Goal: Task Accomplishment & Management: Use online tool/utility

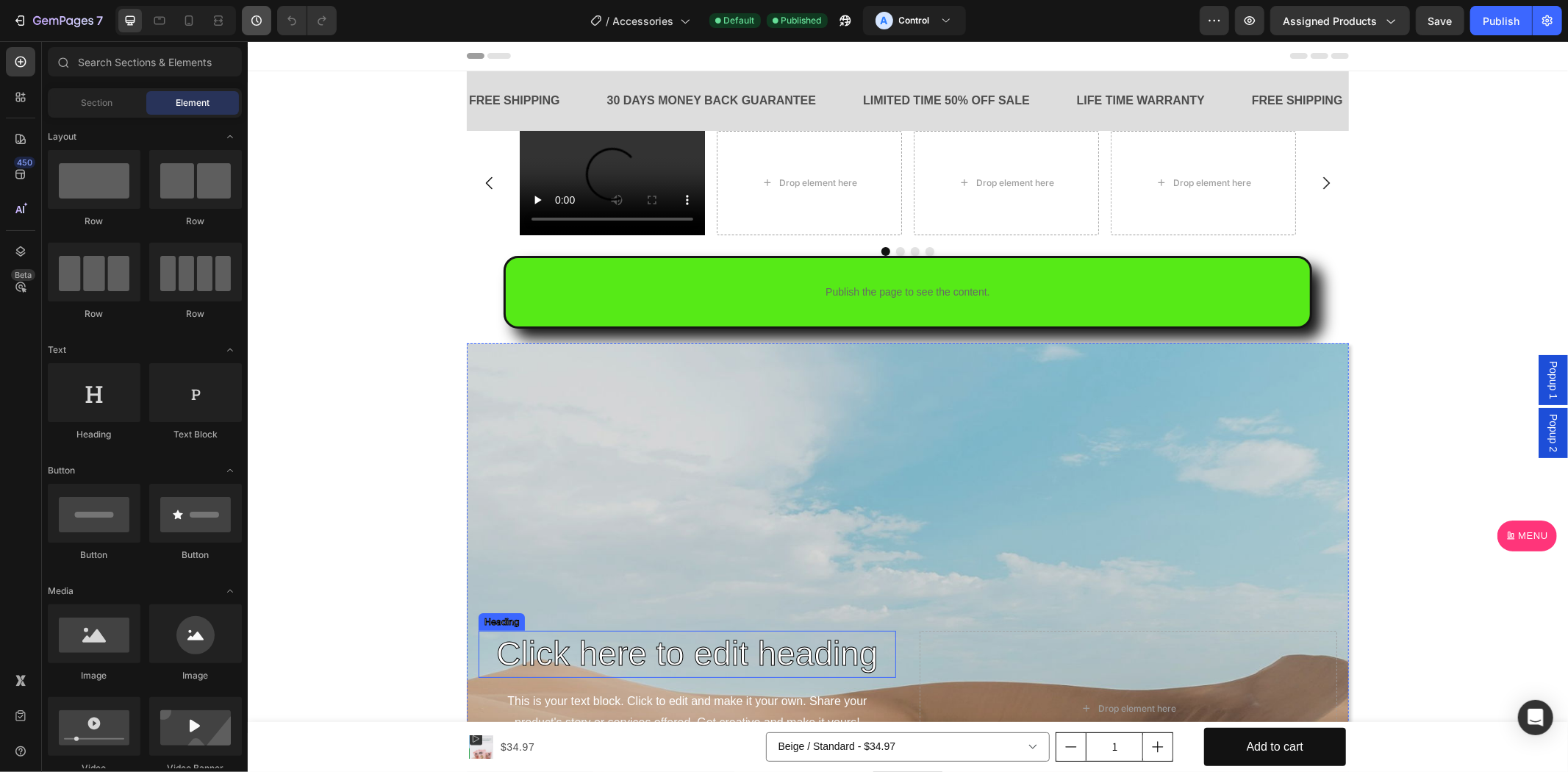
scroll to position [680, 0]
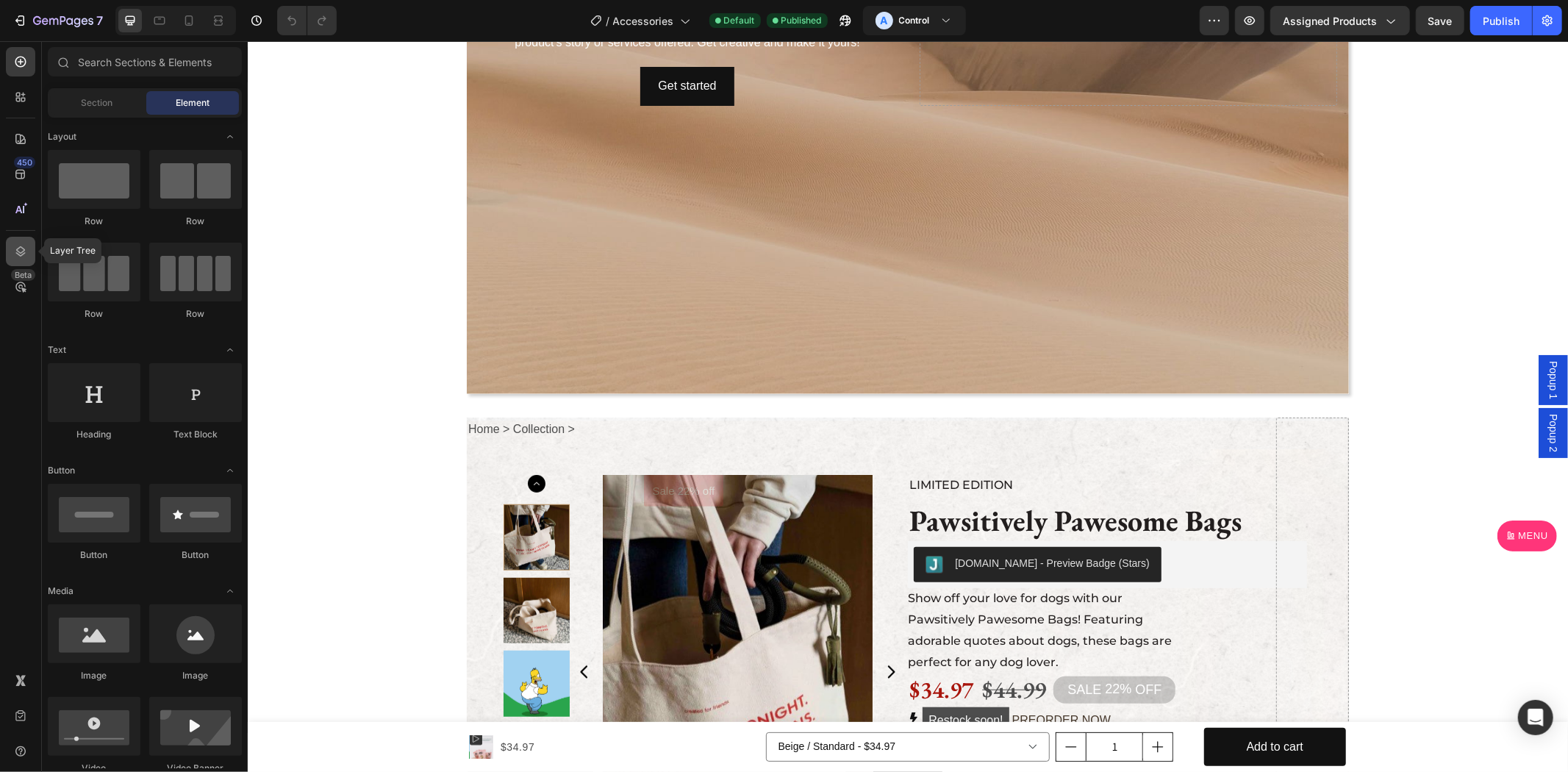
click at [17, 251] on icon at bounding box center [20, 251] width 15 height 15
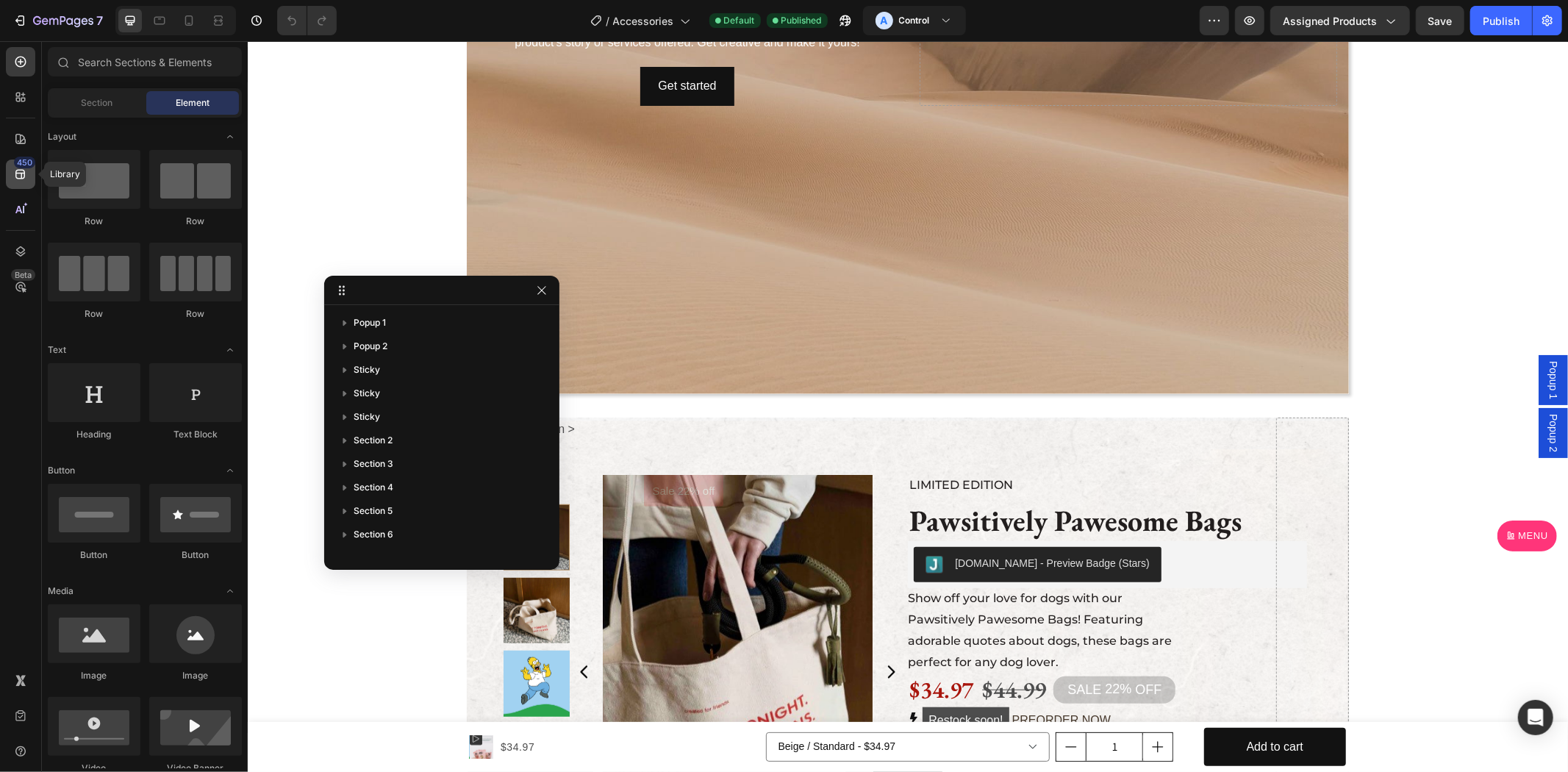
click at [16, 173] on icon at bounding box center [20, 175] width 9 height 9
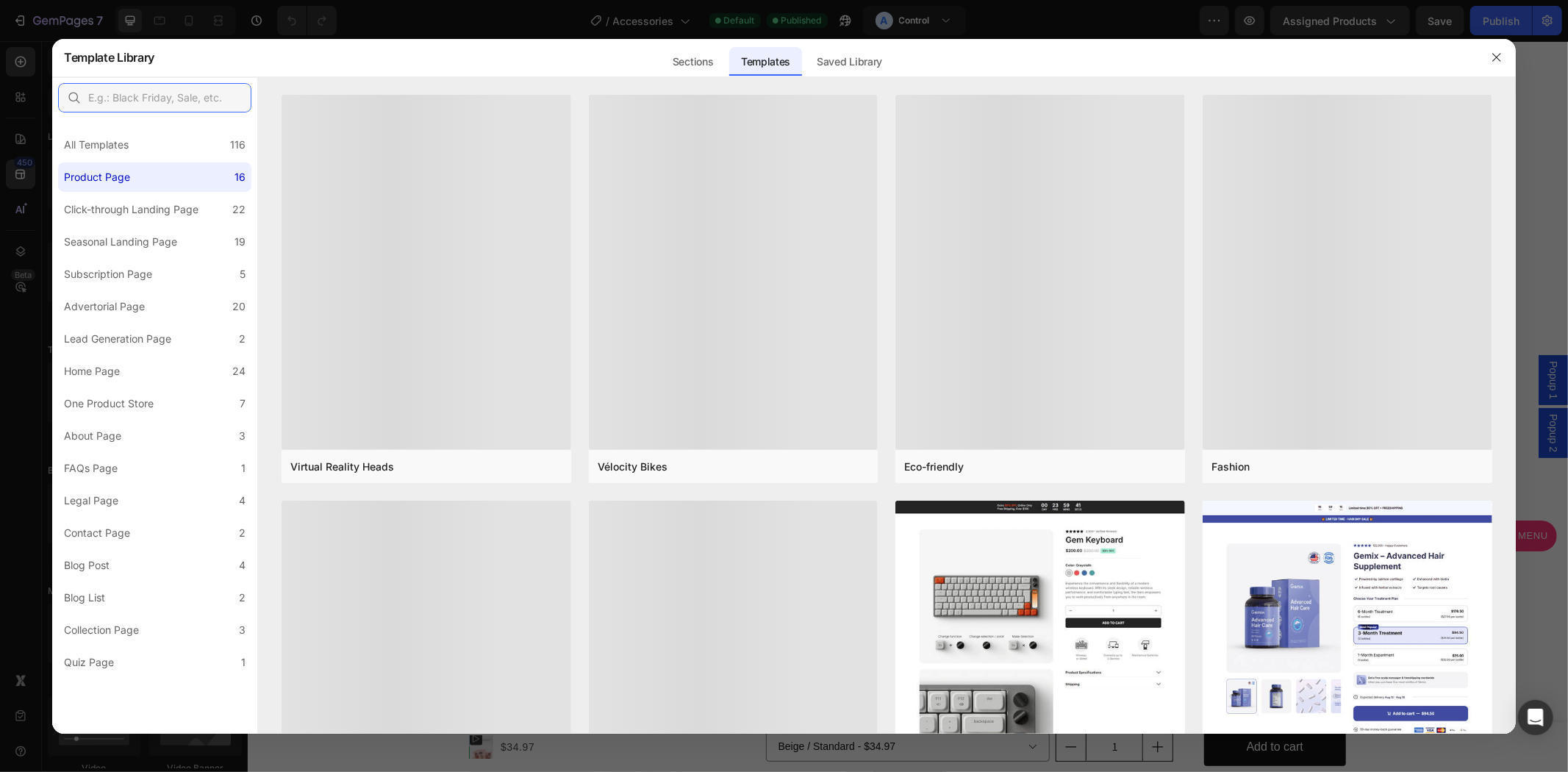
click at [138, 90] on input "text" at bounding box center [154, 98] width 193 height 30
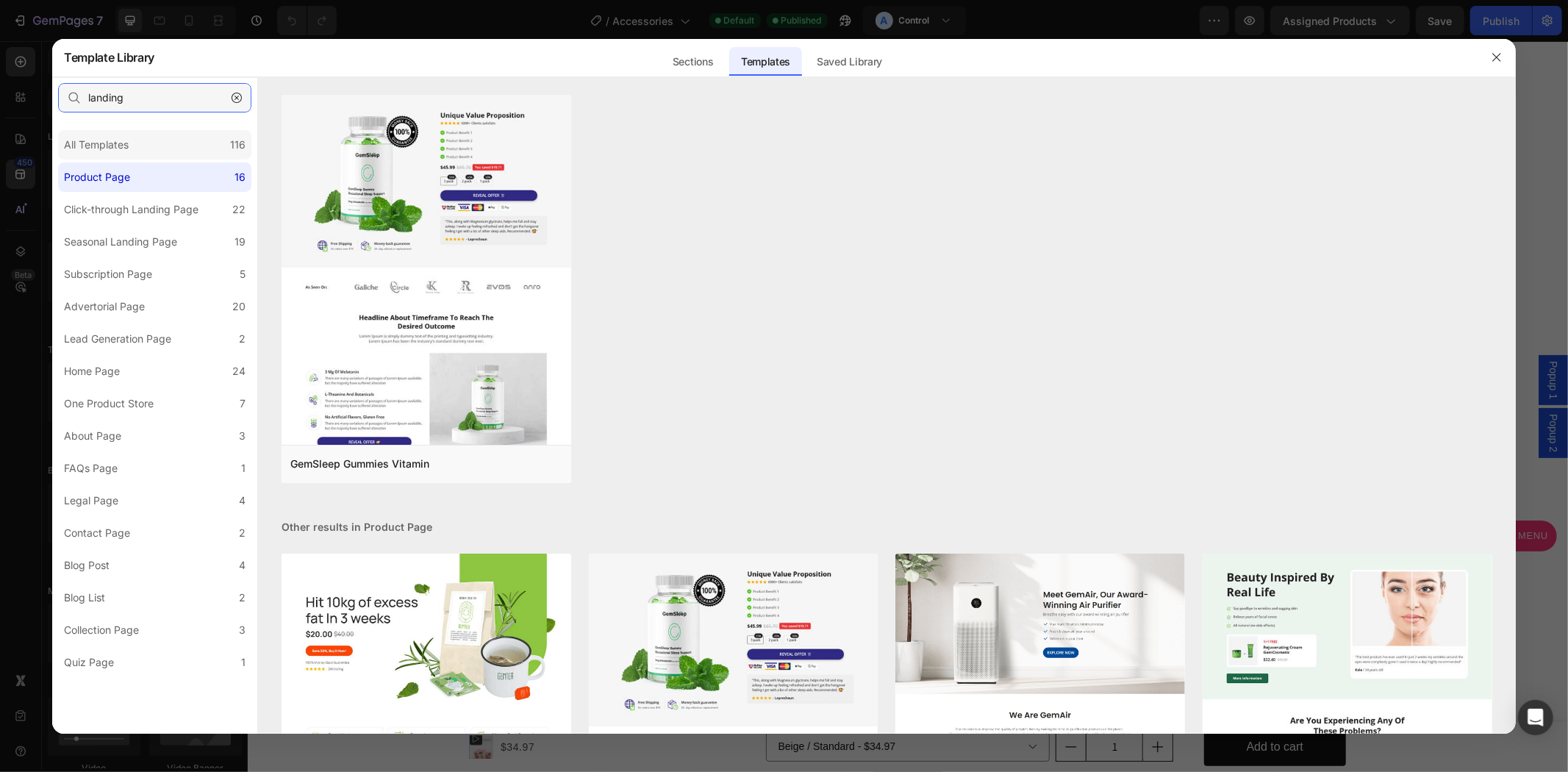
type input "landing"
click at [143, 145] on div "All Templates 116" at bounding box center [154, 145] width 193 height 30
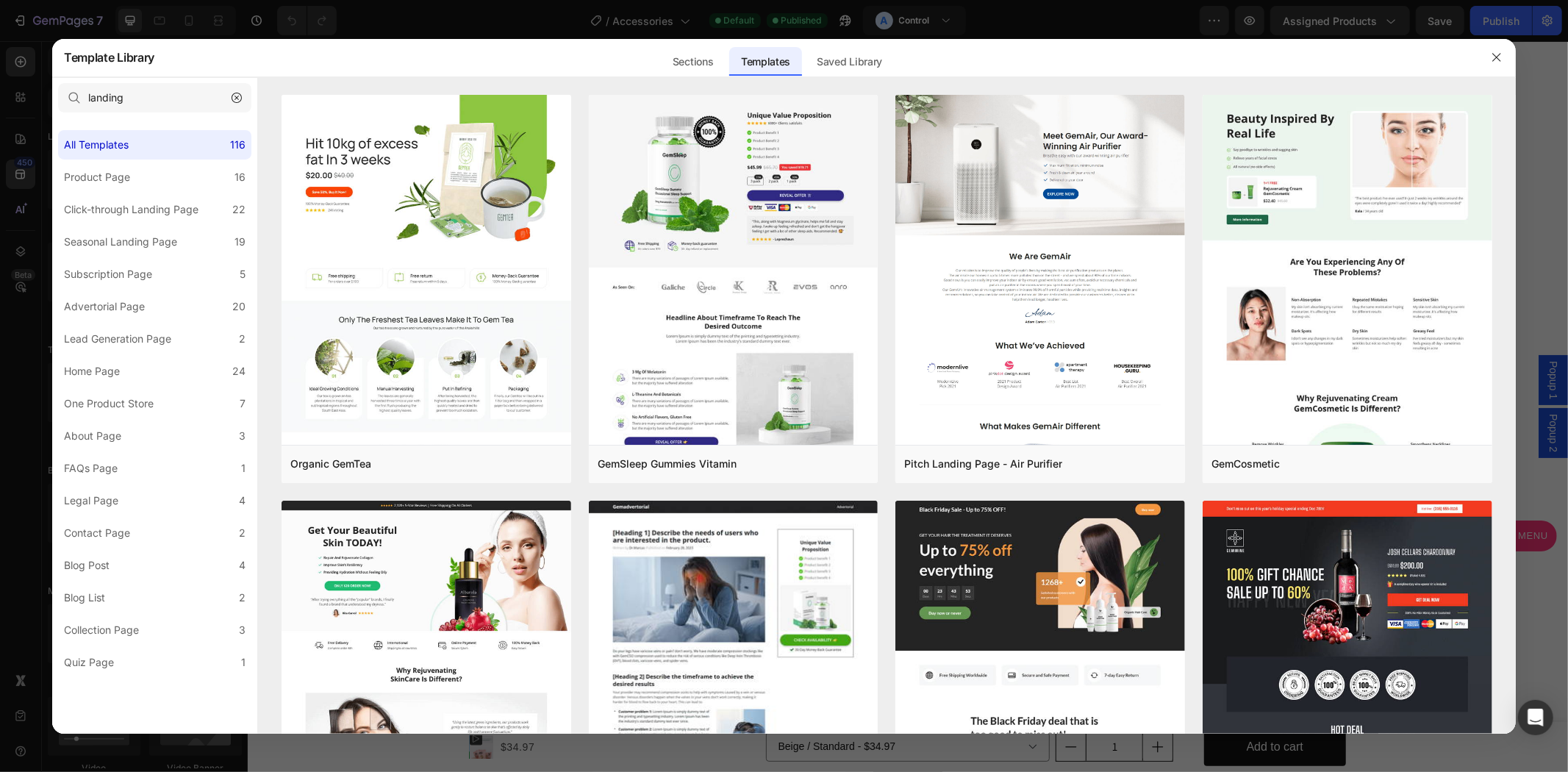
click at [16, 197] on div at bounding box center [784, 386] width 1568 height 772
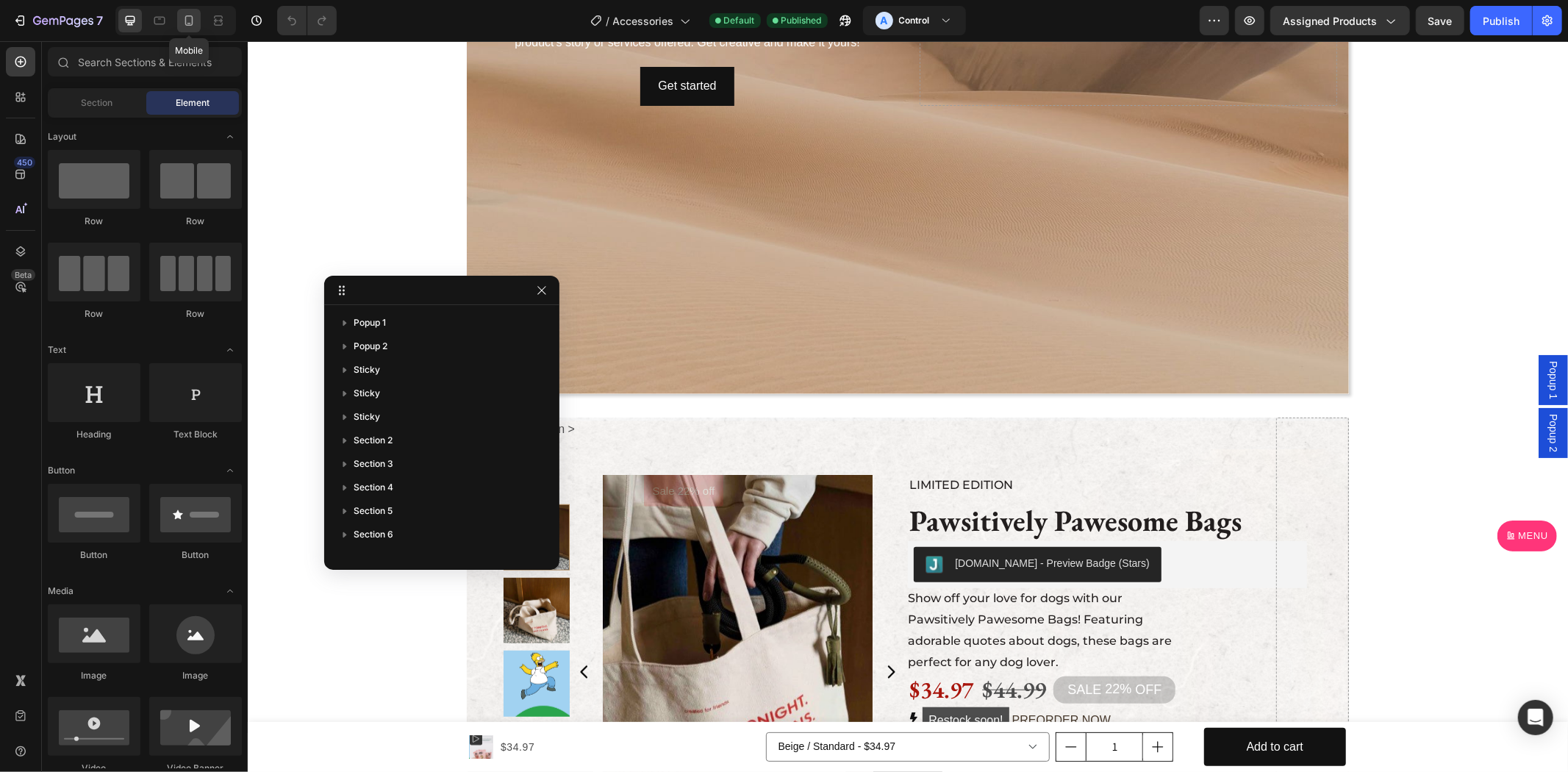
click at [184, 20] on icon at bounding box center [189, 20] width 15 height 15
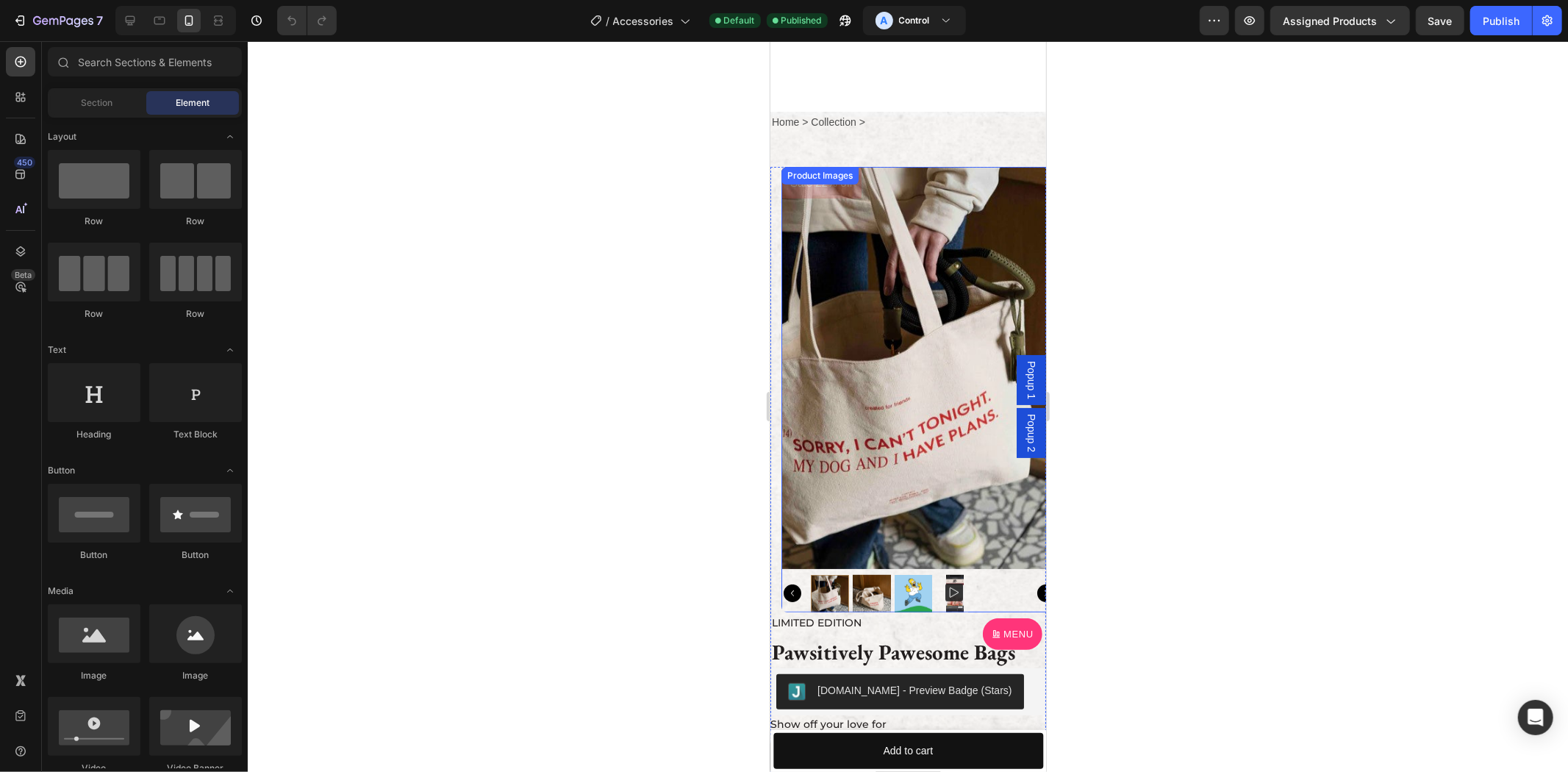
scroll to position [544, 0]
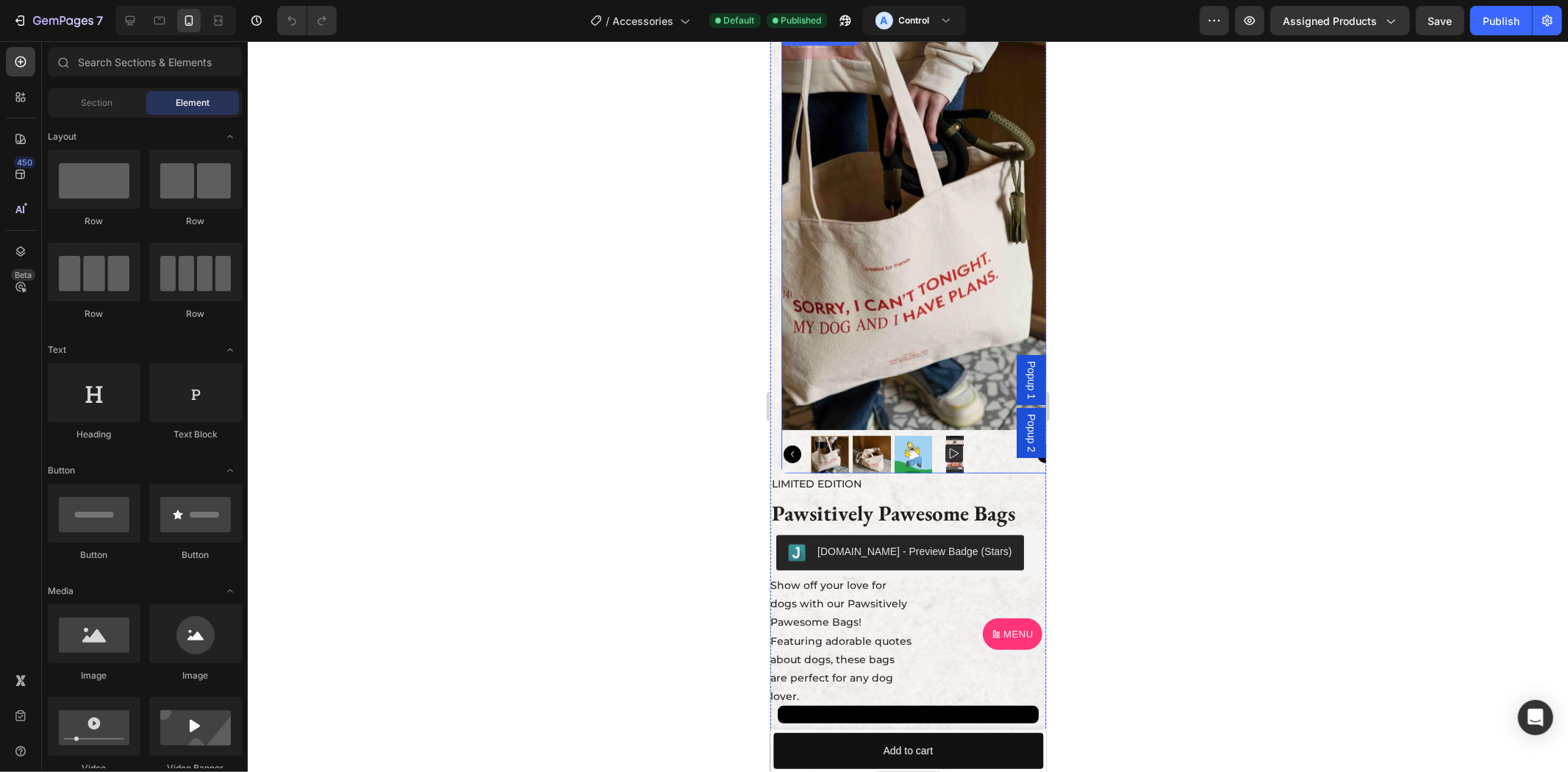
click at [902, 444] on img at bounding box center [912, 454] width 38 height 38
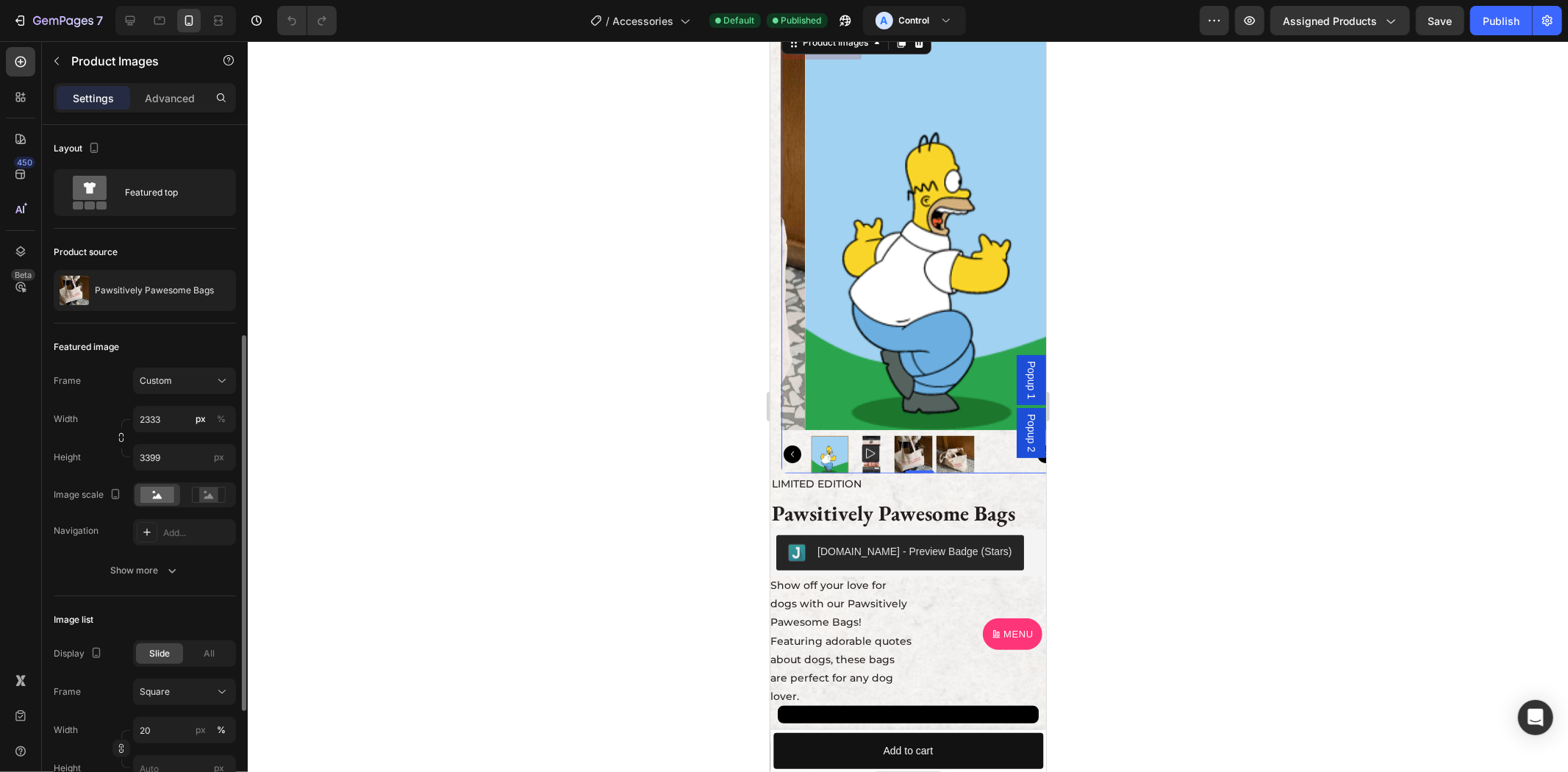
scroll to position [136, 0]
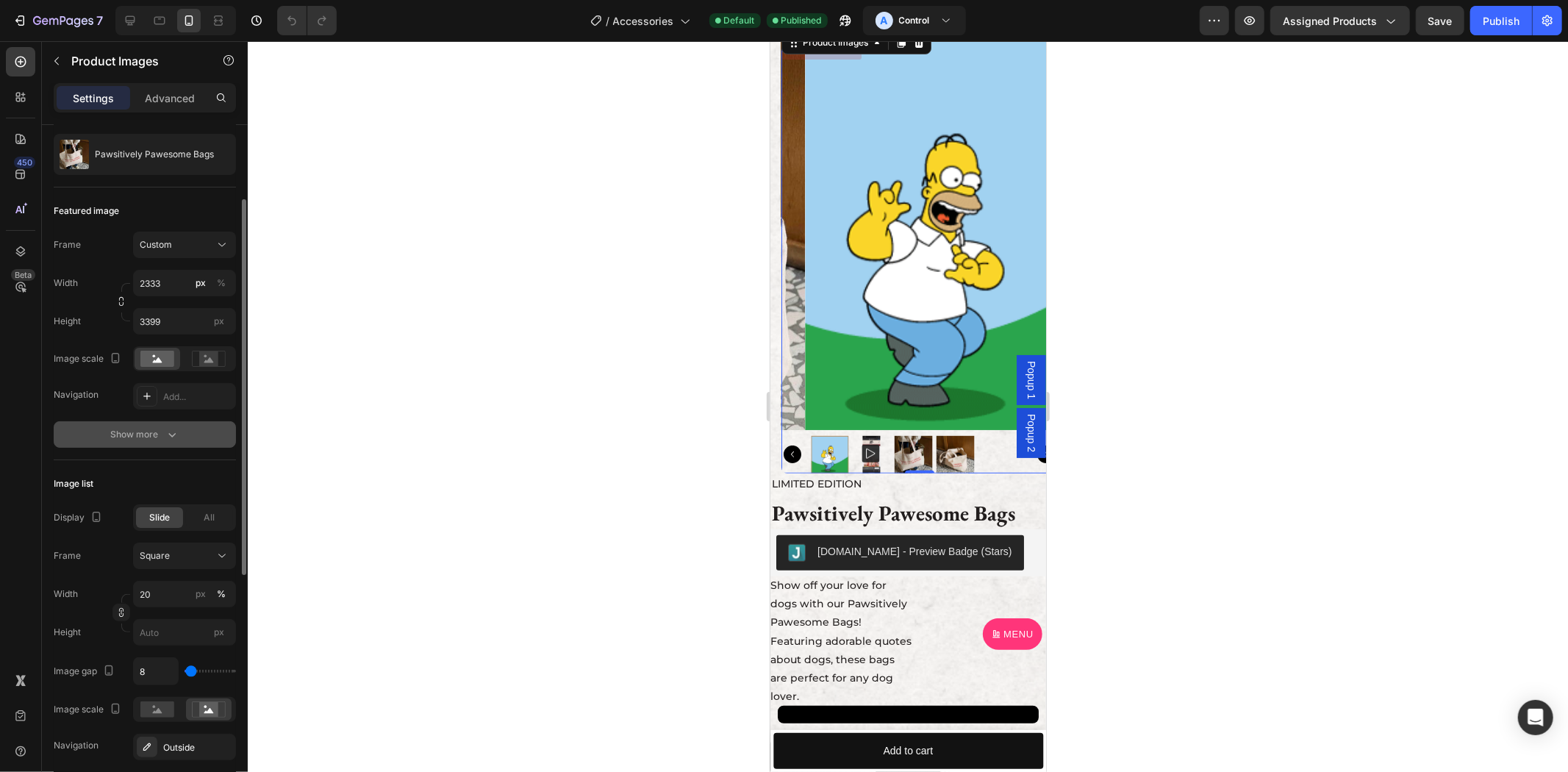
click at [143, 436] on div "Show more" at bounding box center [145, 434] width 68 height 15
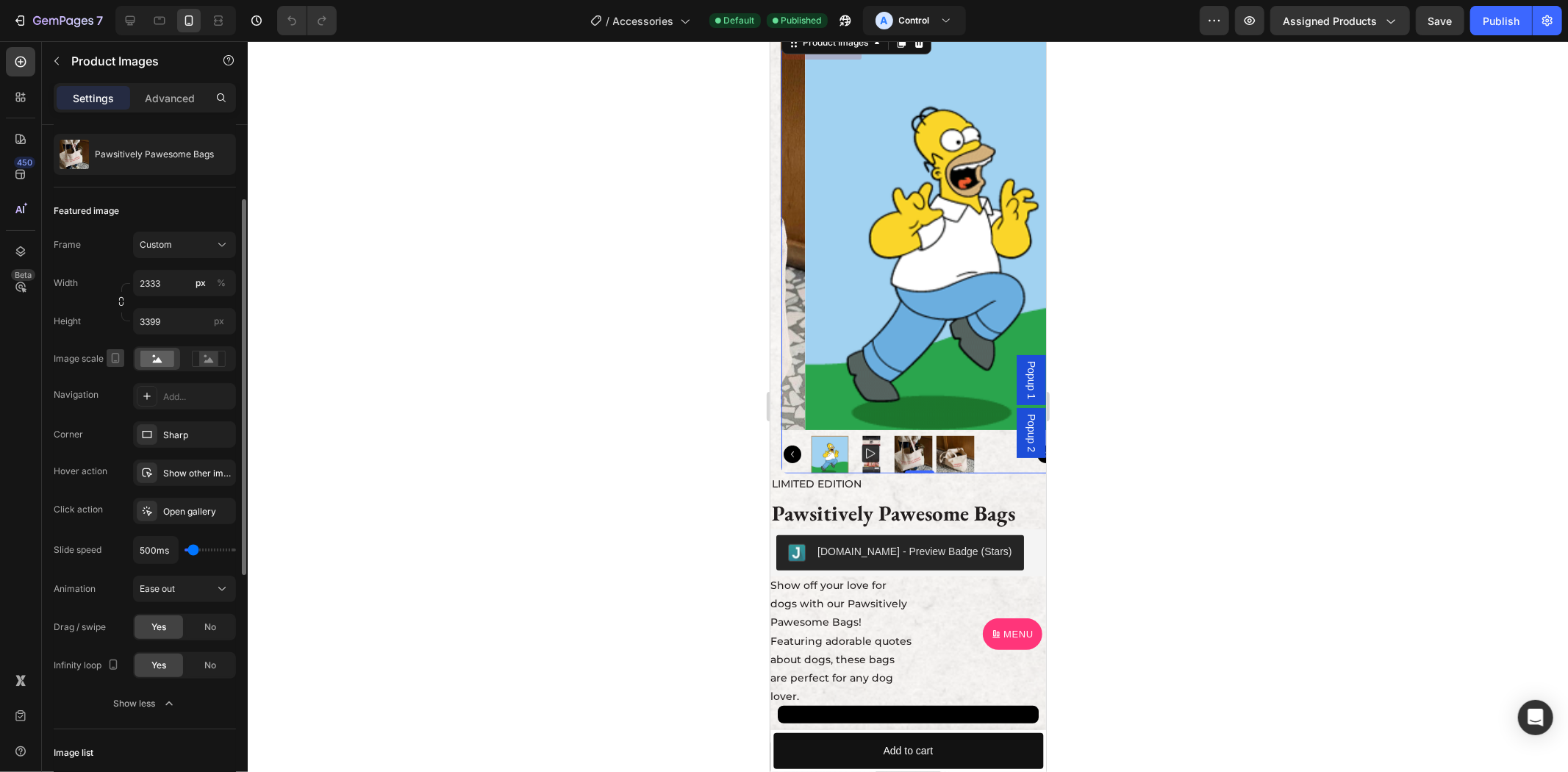
scroll to position [0, 0]
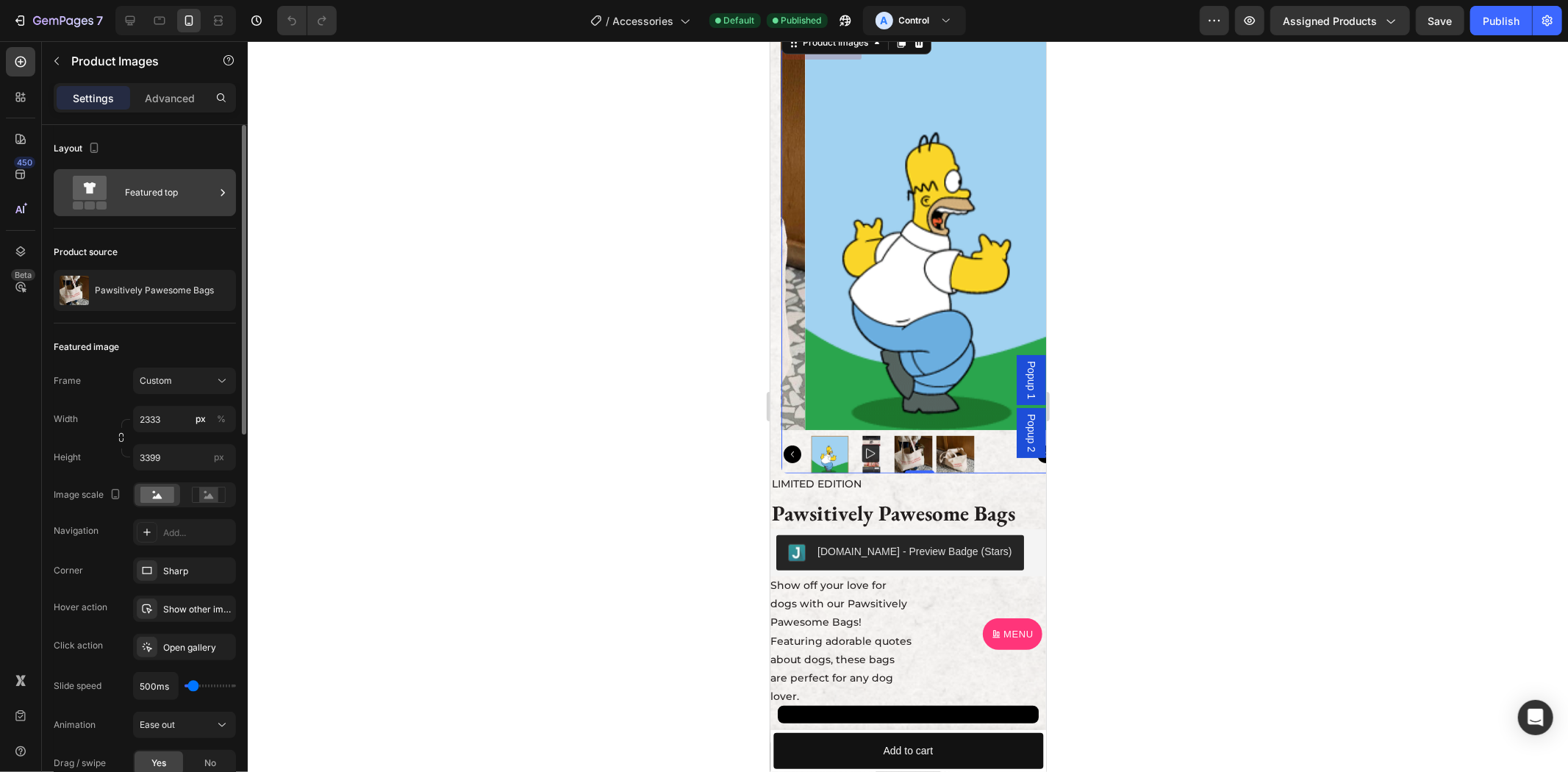
click at [188, 197] on div "Featured top" at bounding box center [170, 192] width 90 height 34
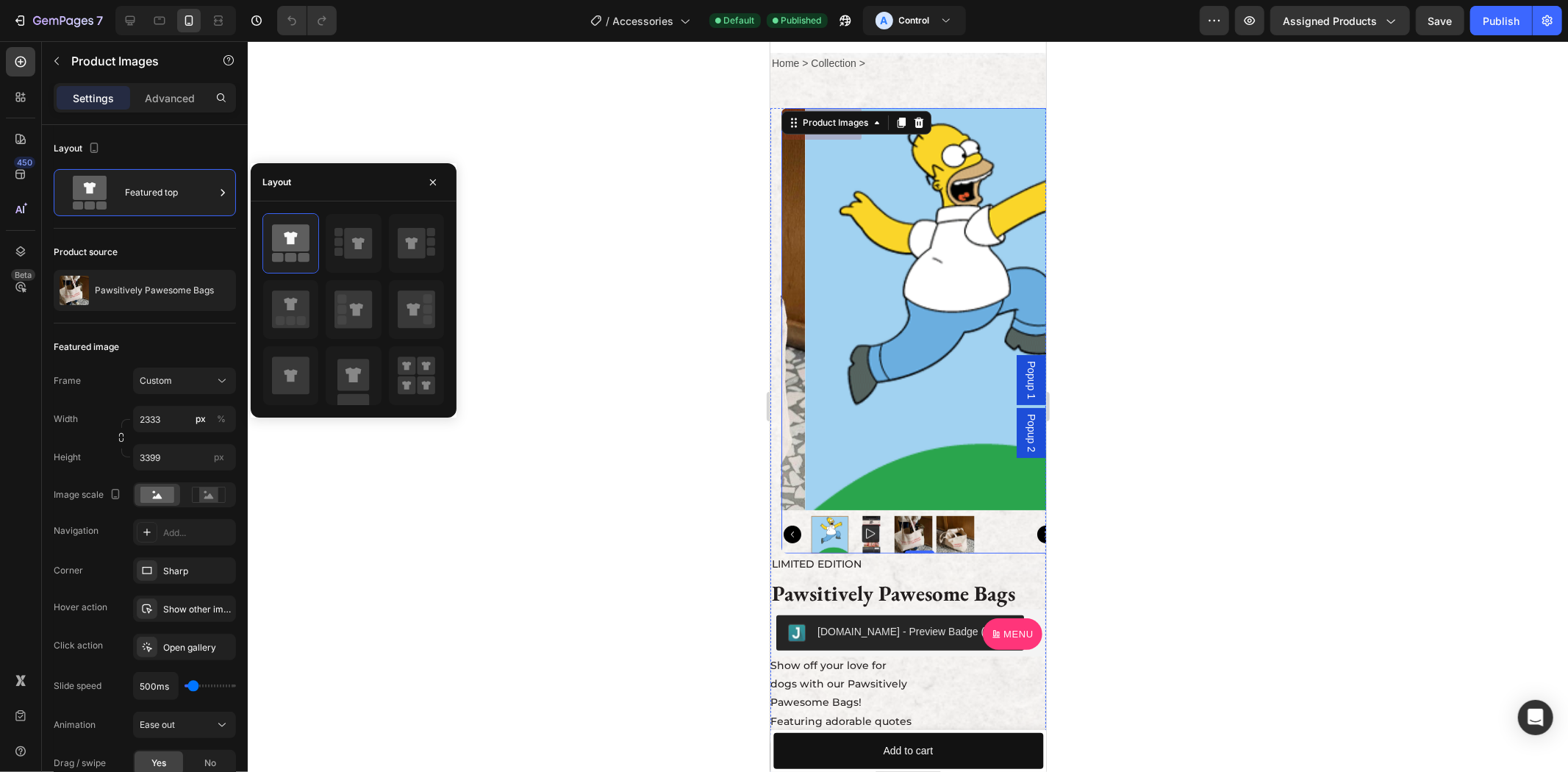
scroll to position [408, 0]
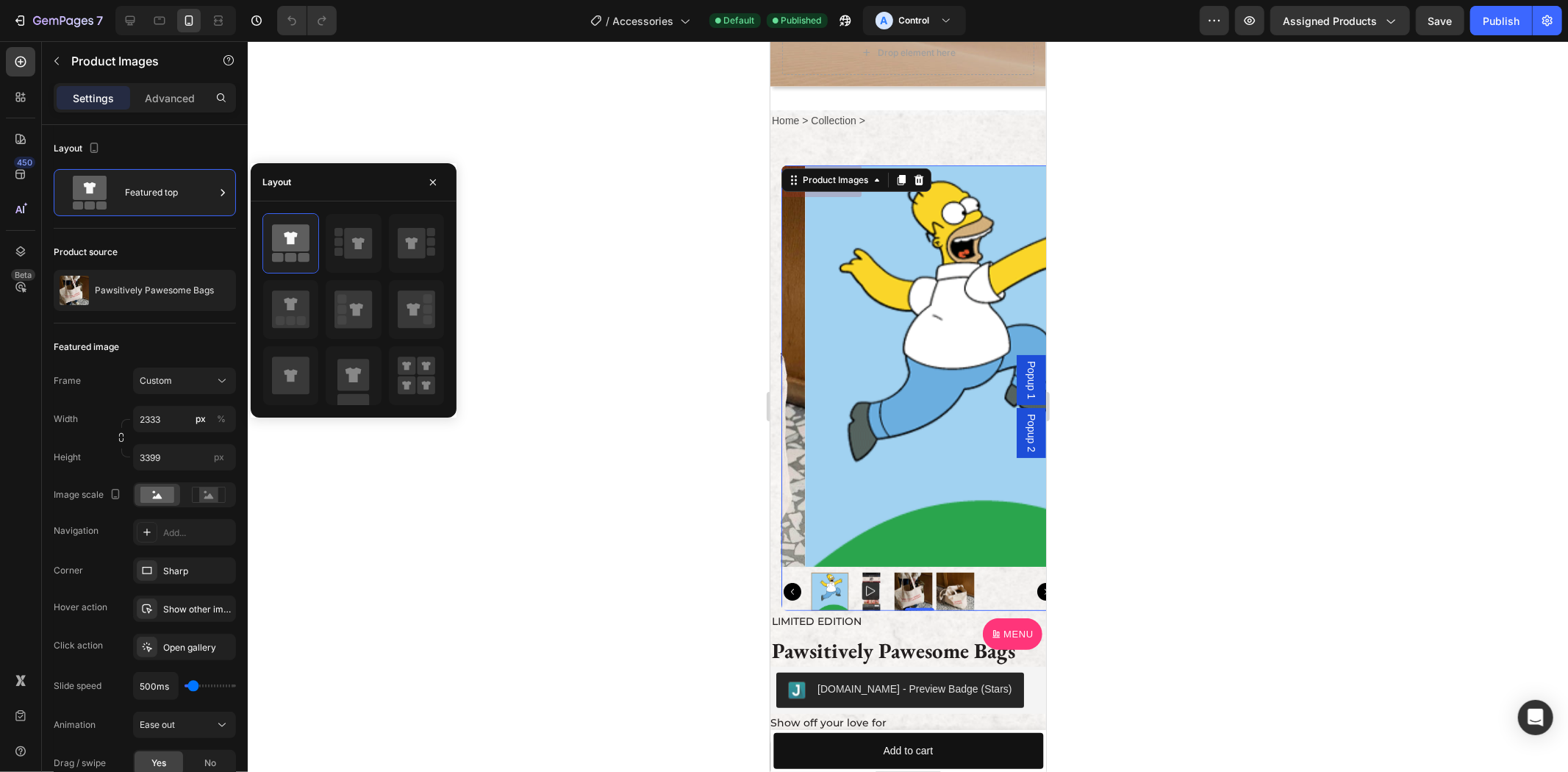
click at [927, 572] on img at bounding box center [912, 590] width 38 height 38
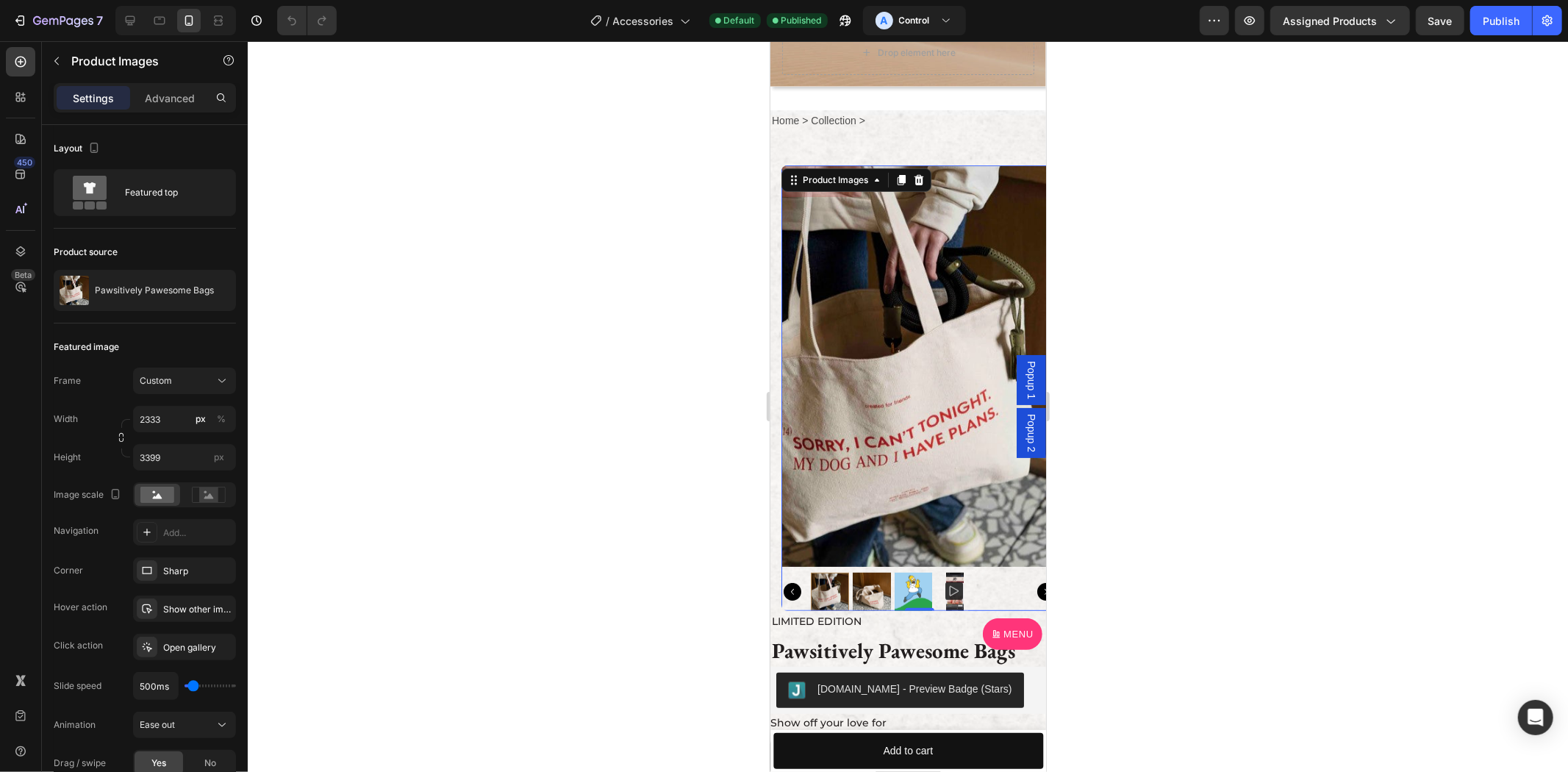
click at [829, 572] on div at bounding box center [829, 590] width 38 height 38
click at [860, 214] on img at bounding box center [919, 365] width 276 height 402
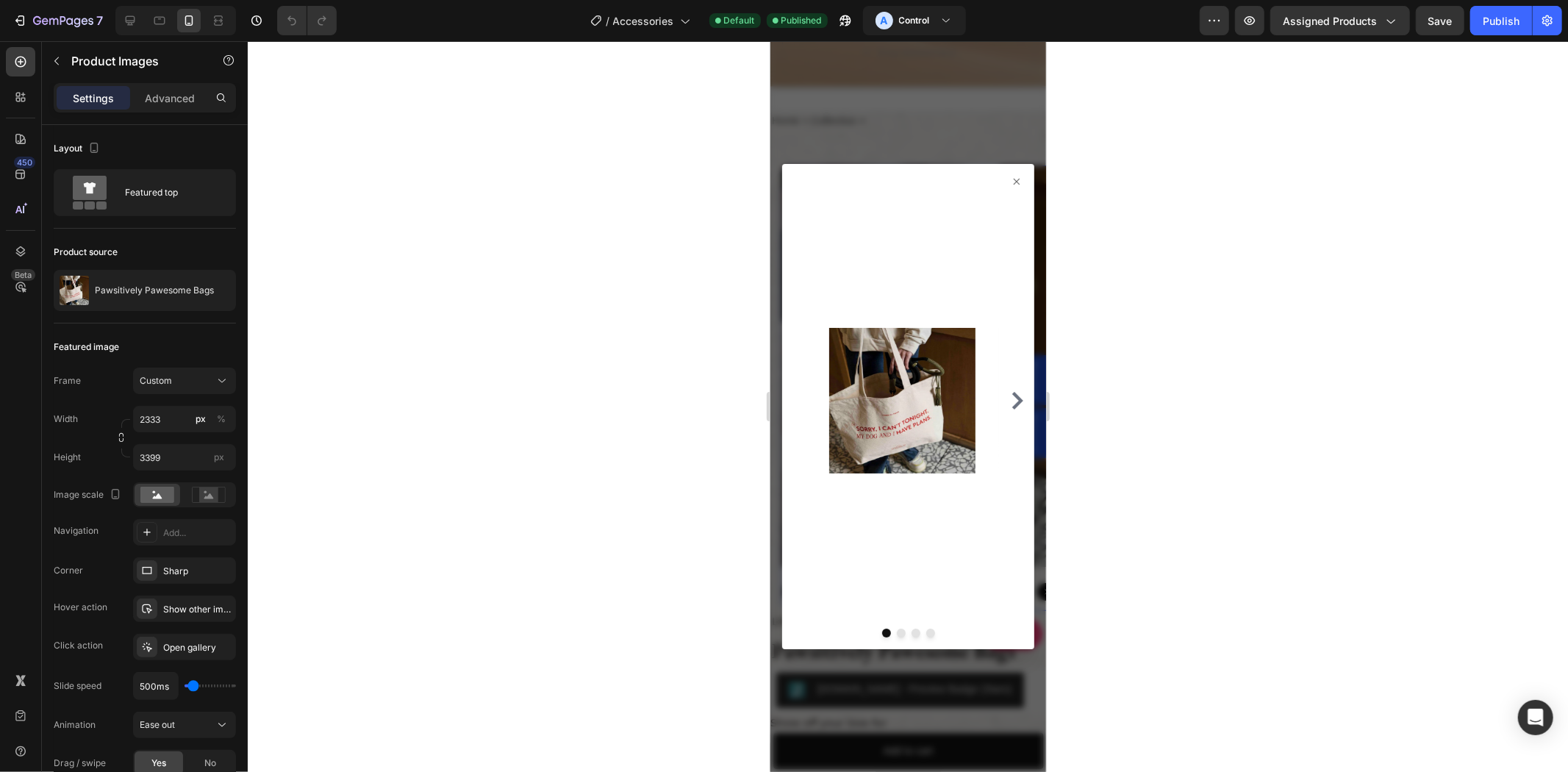
click at [900, 107] on div at bounding box center [908, 406] width 276 height 731
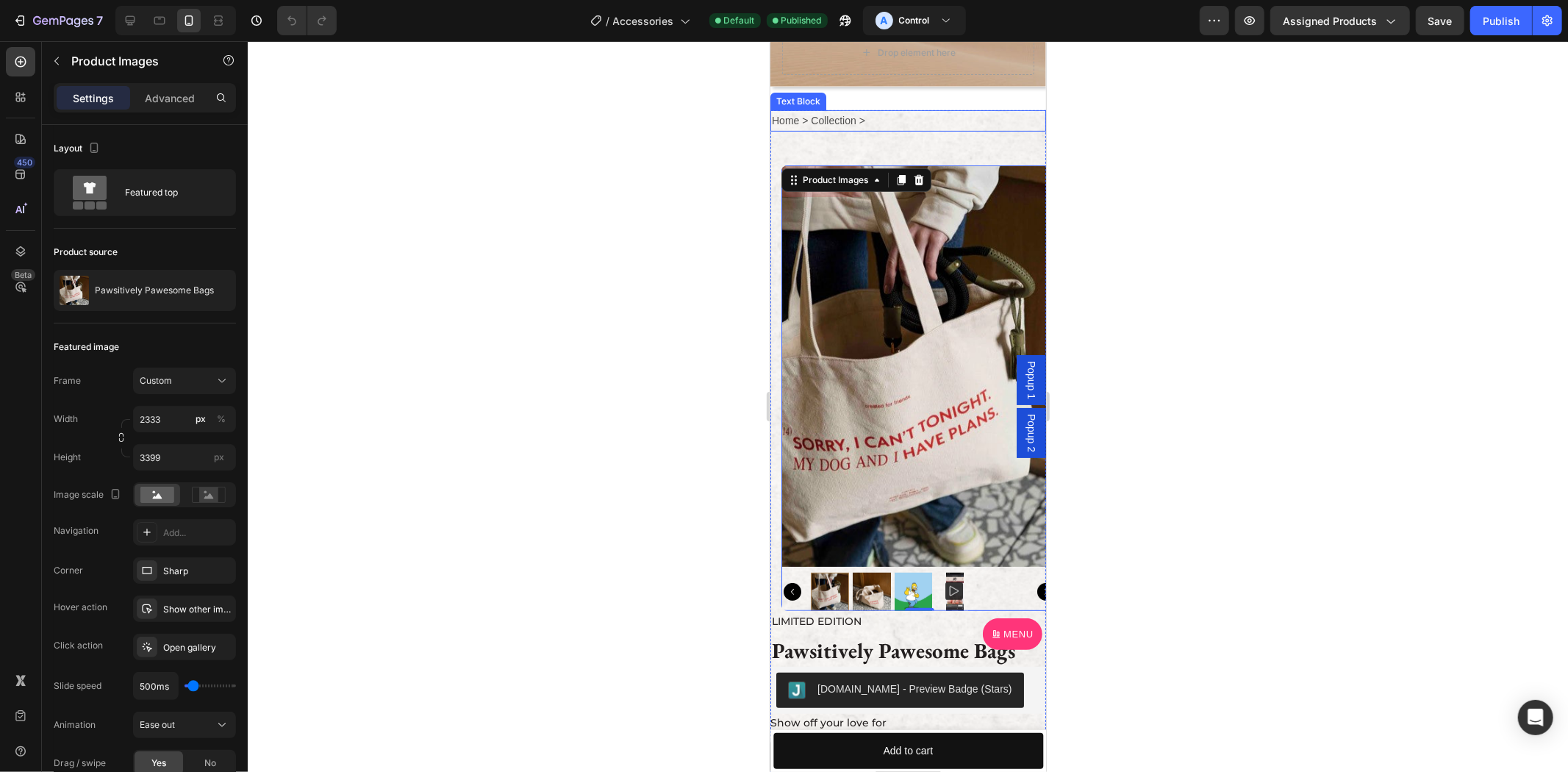
click at [865, 117] on p "Home > Collection >" at bounding box center [908, 120] width 273 height 18
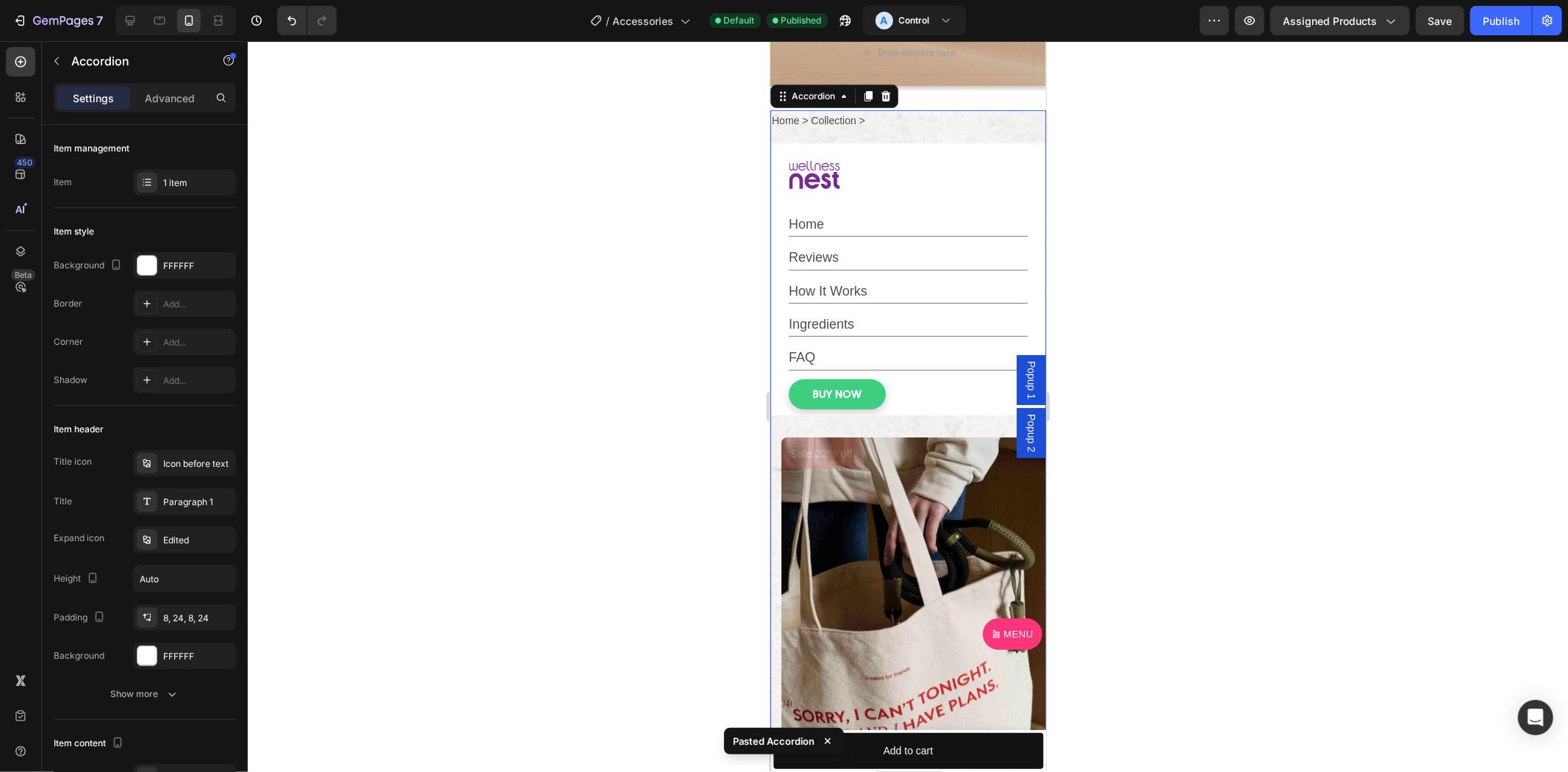
click at [883, 169] on div at bounding box center [893, 175] width 210 height 52
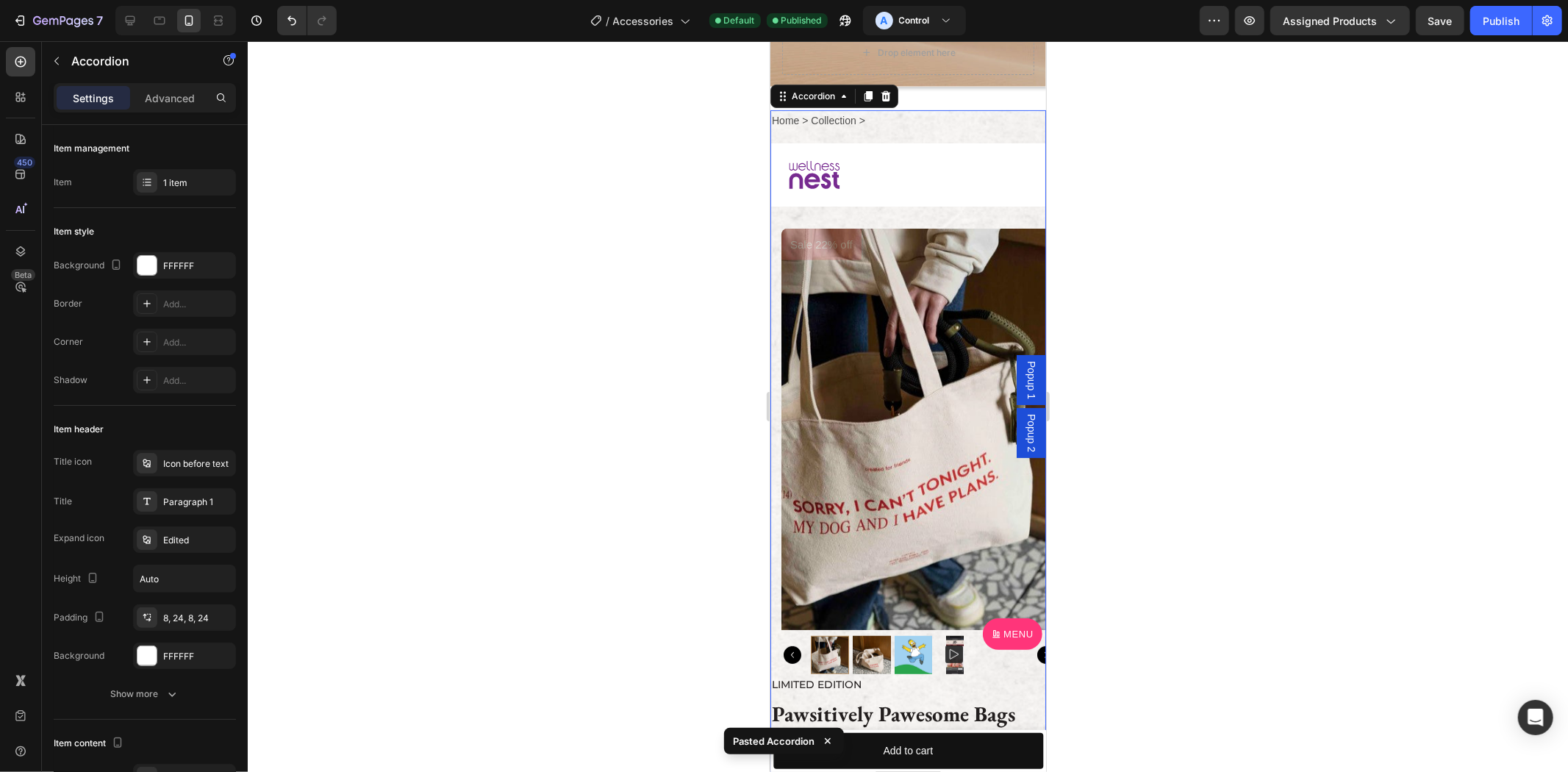
click at [875, 171] on div at bounding box center [893, 175] width 210 height 52
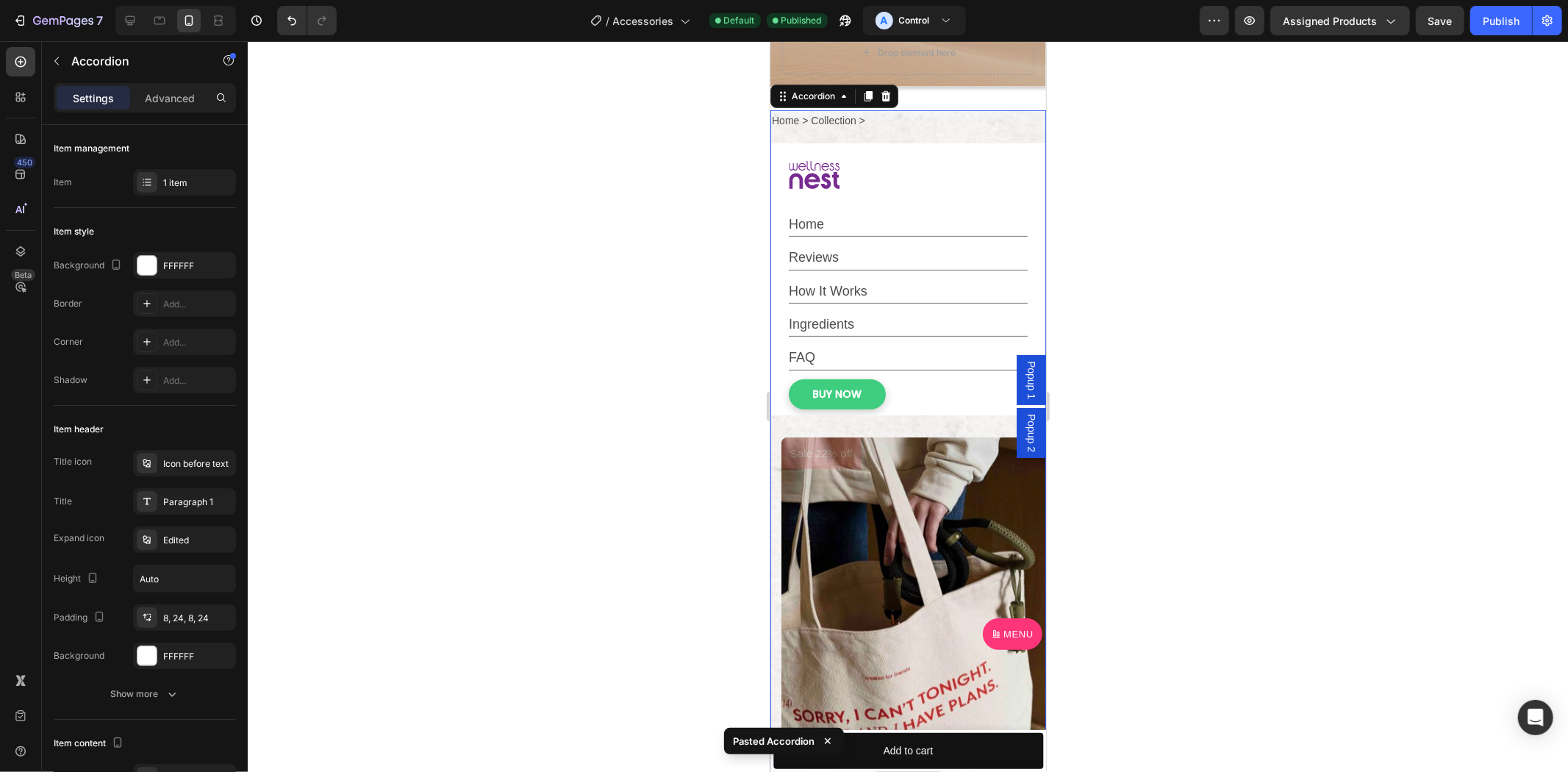
scroll to position [750, 0]
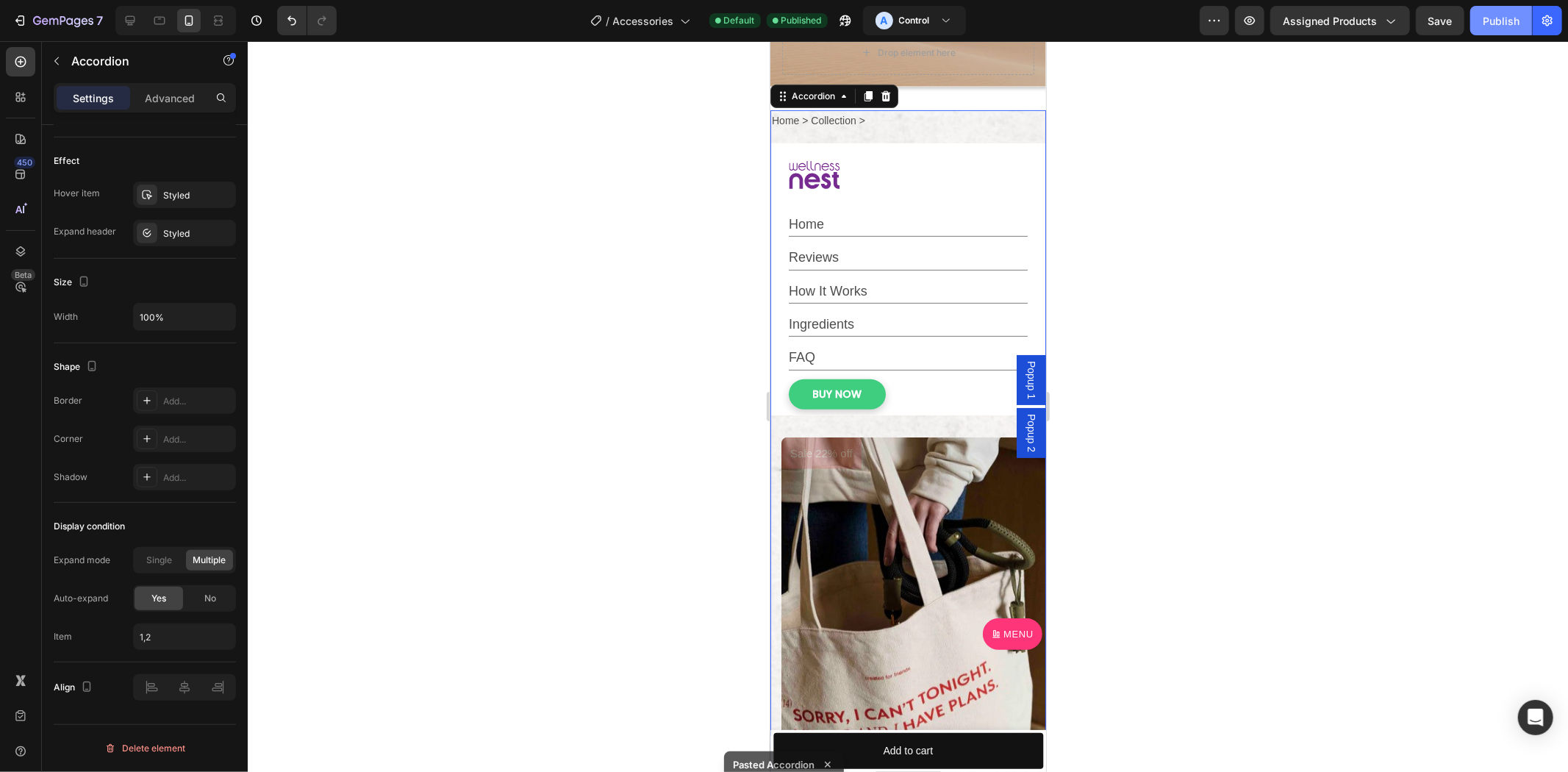
click at [1490, 20] on div "Publish" at bounding box center [1501, 21] width 37 height 16
click at [844, 27] on icon "button" at bounding box center [845, 20] width 15 height 15
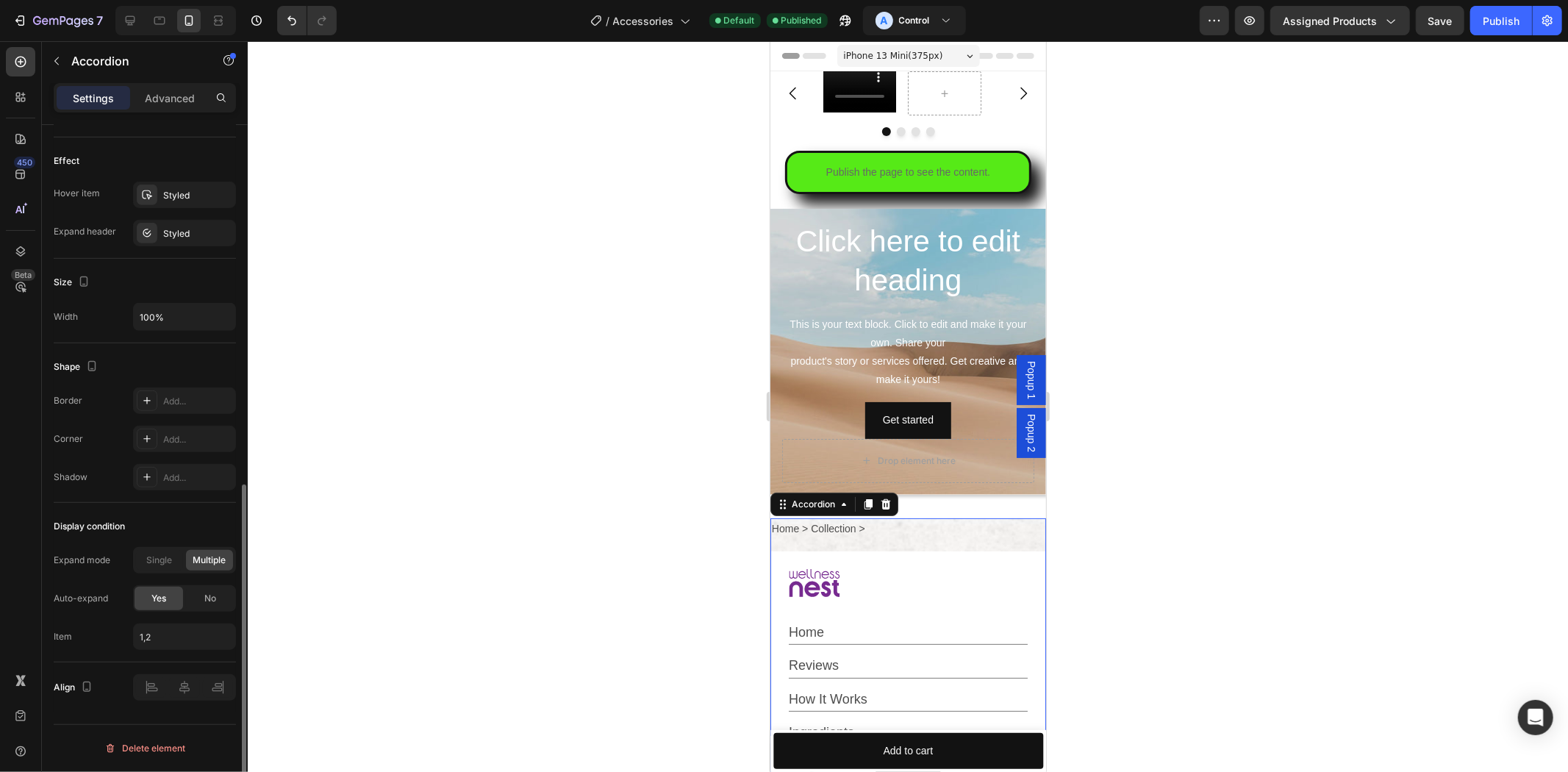
click at [81, 593] on div "Auto-expand" at bounding box center [81, 598] width 54 height 13
click at [435, 529] on div at bounding box center [908, 406] width 1321 height 731
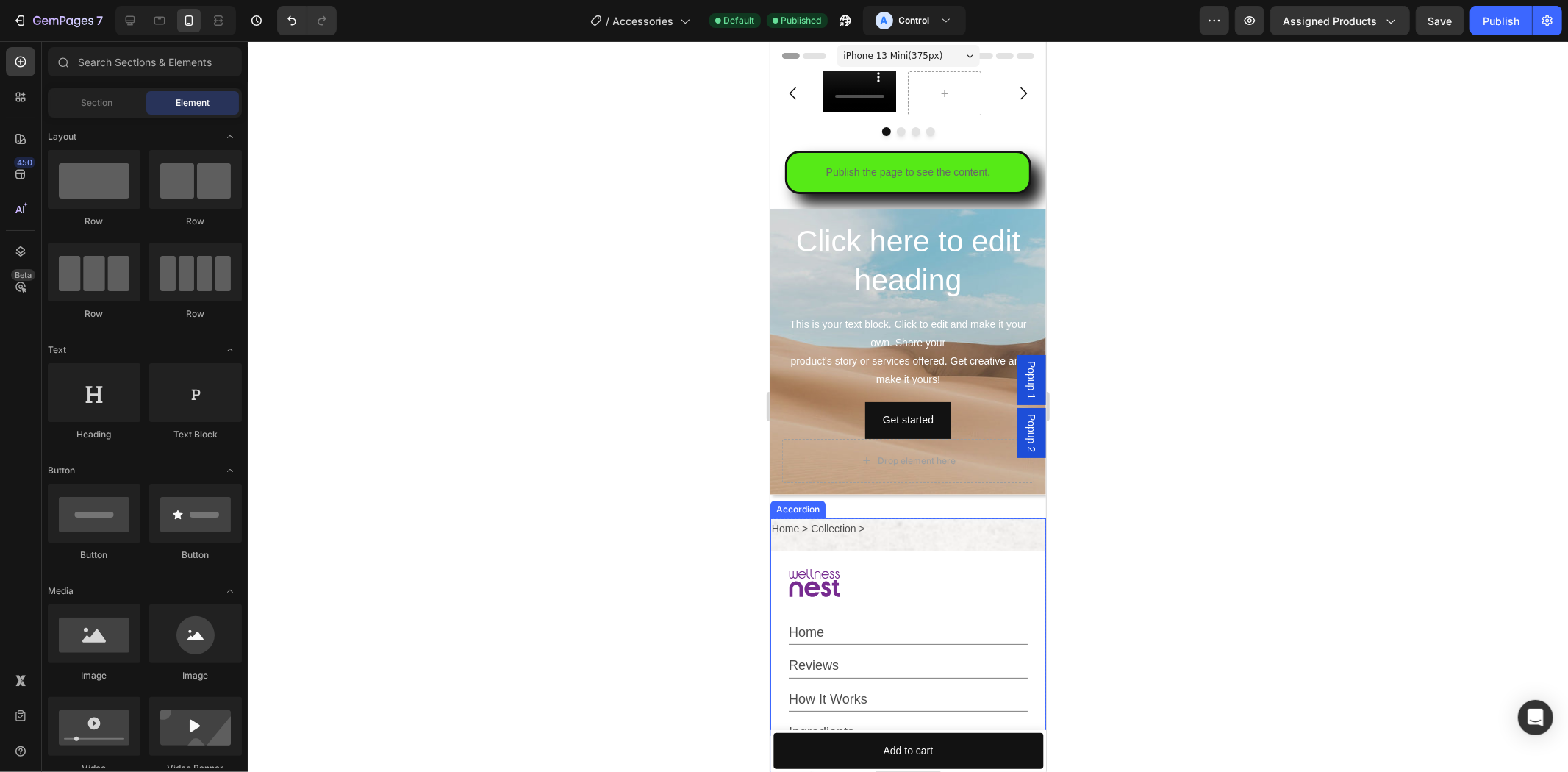
click at [848, 590] on div at bounding box center [893, 583] width 210 height 52
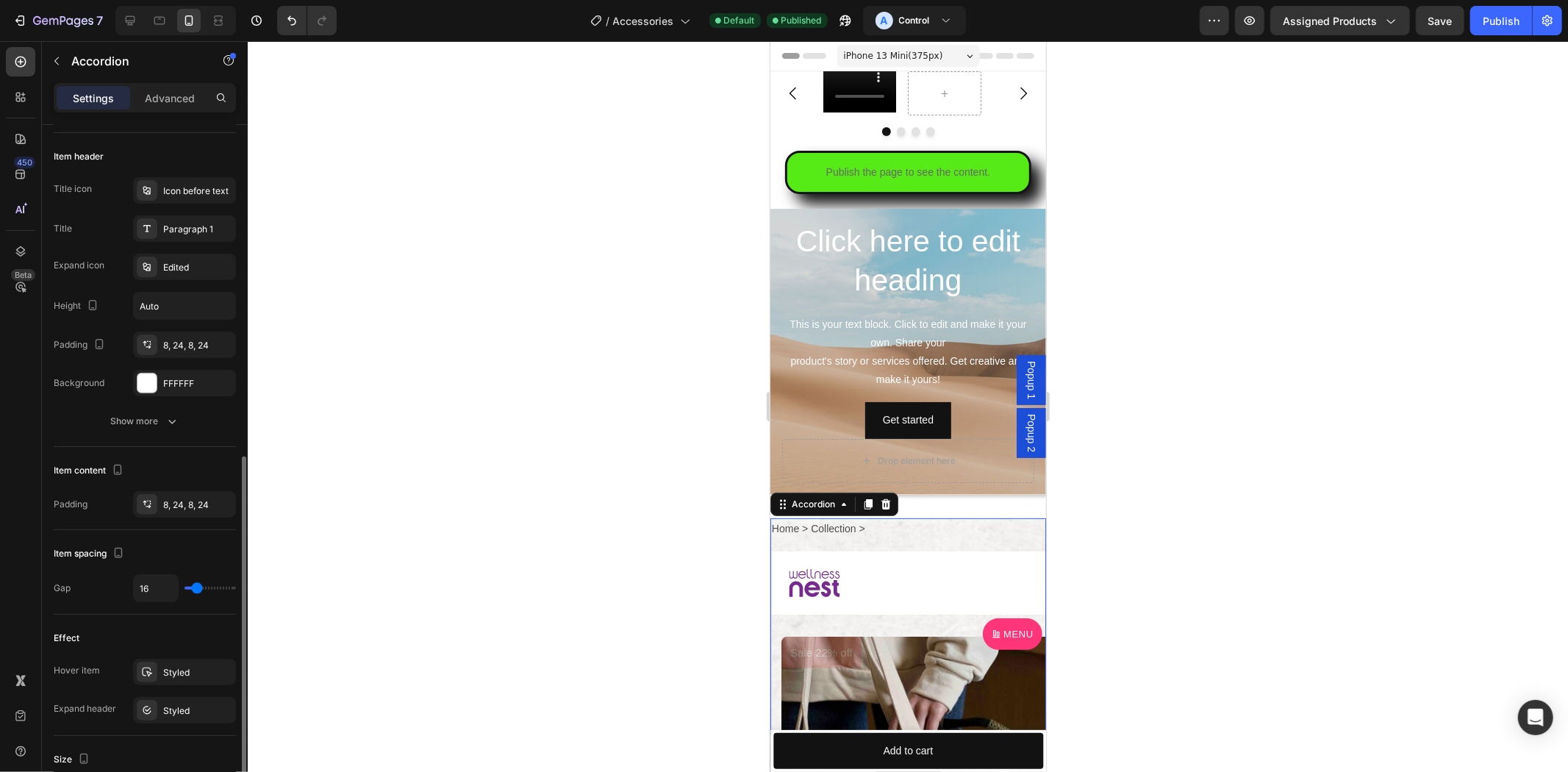
scroll to position [409, 0]
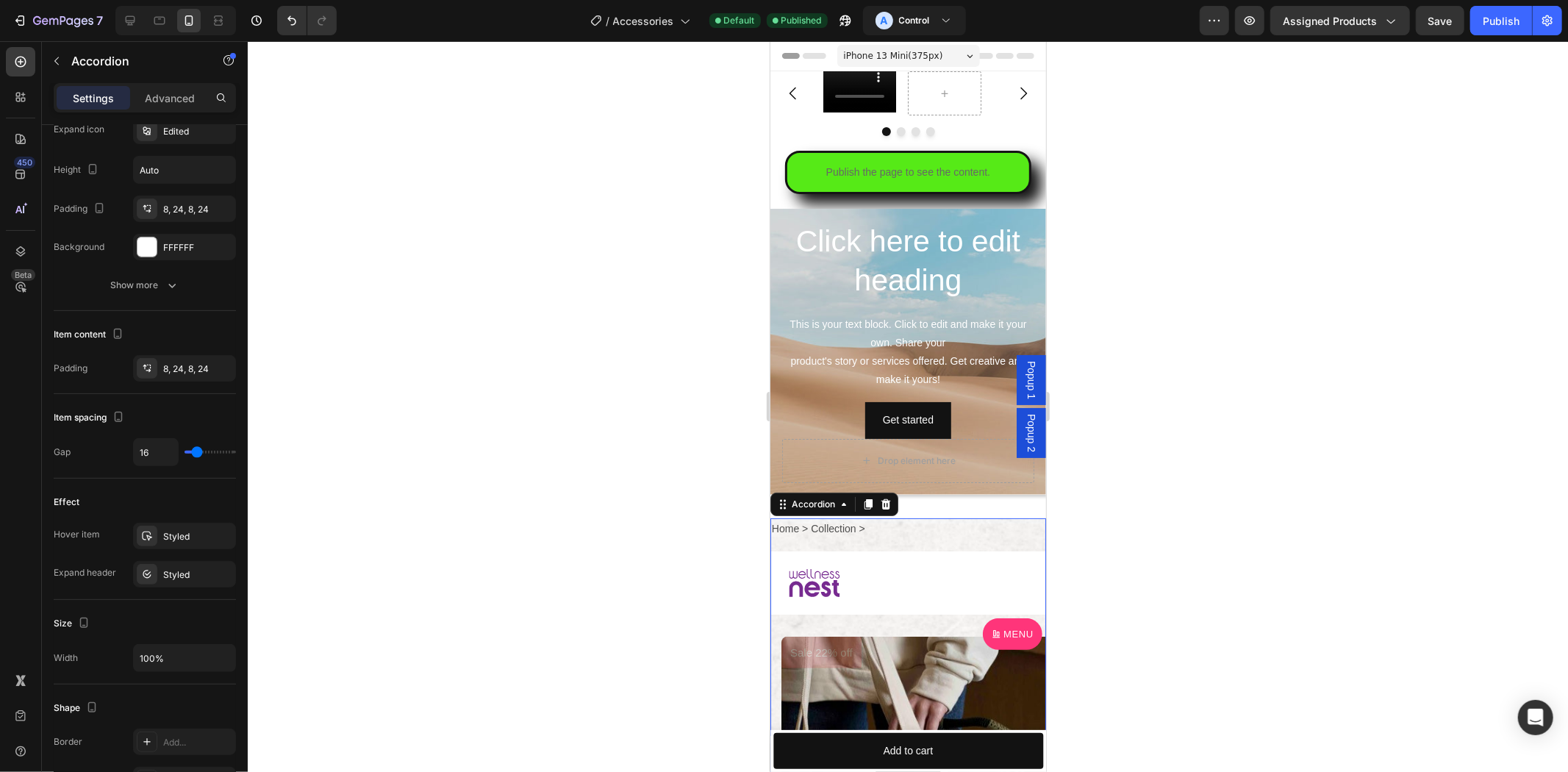
click at [877, 585] on div at bounding box center [893, 583] width 210 height 52
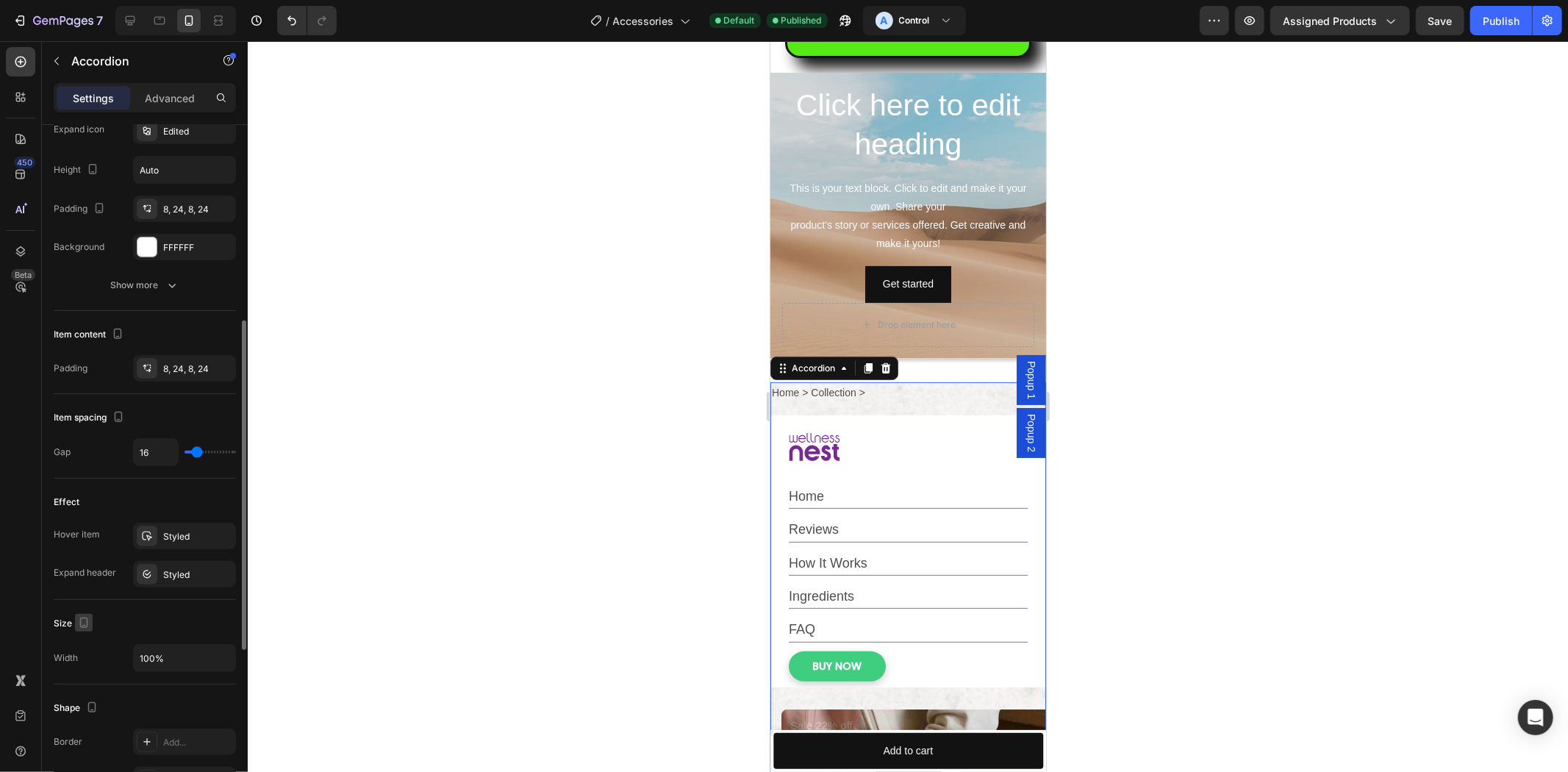
scroll to position [750, 0]
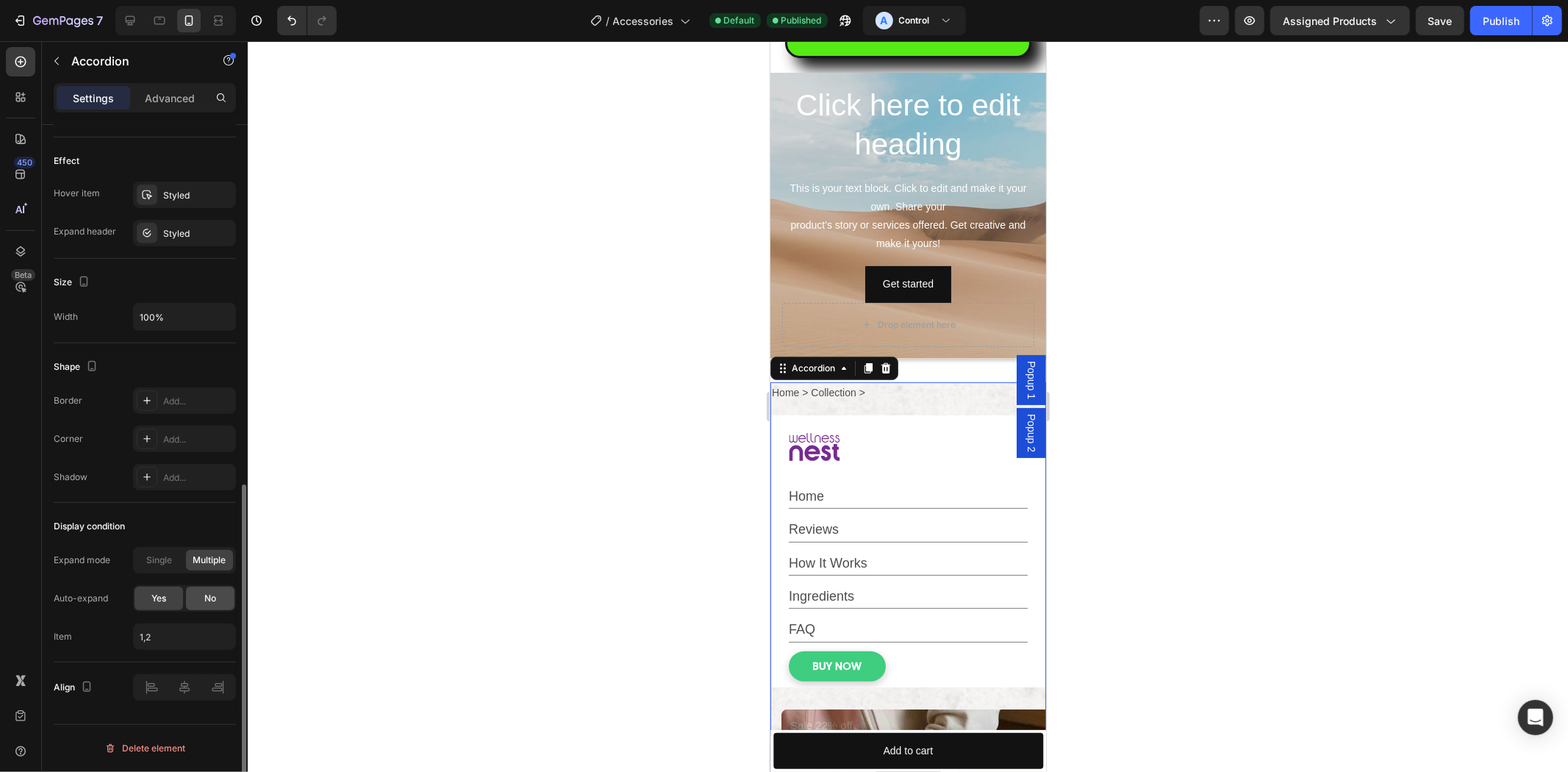
click at [197, 598] on div "No" at bounding box center [210, 598] width 49 height 23
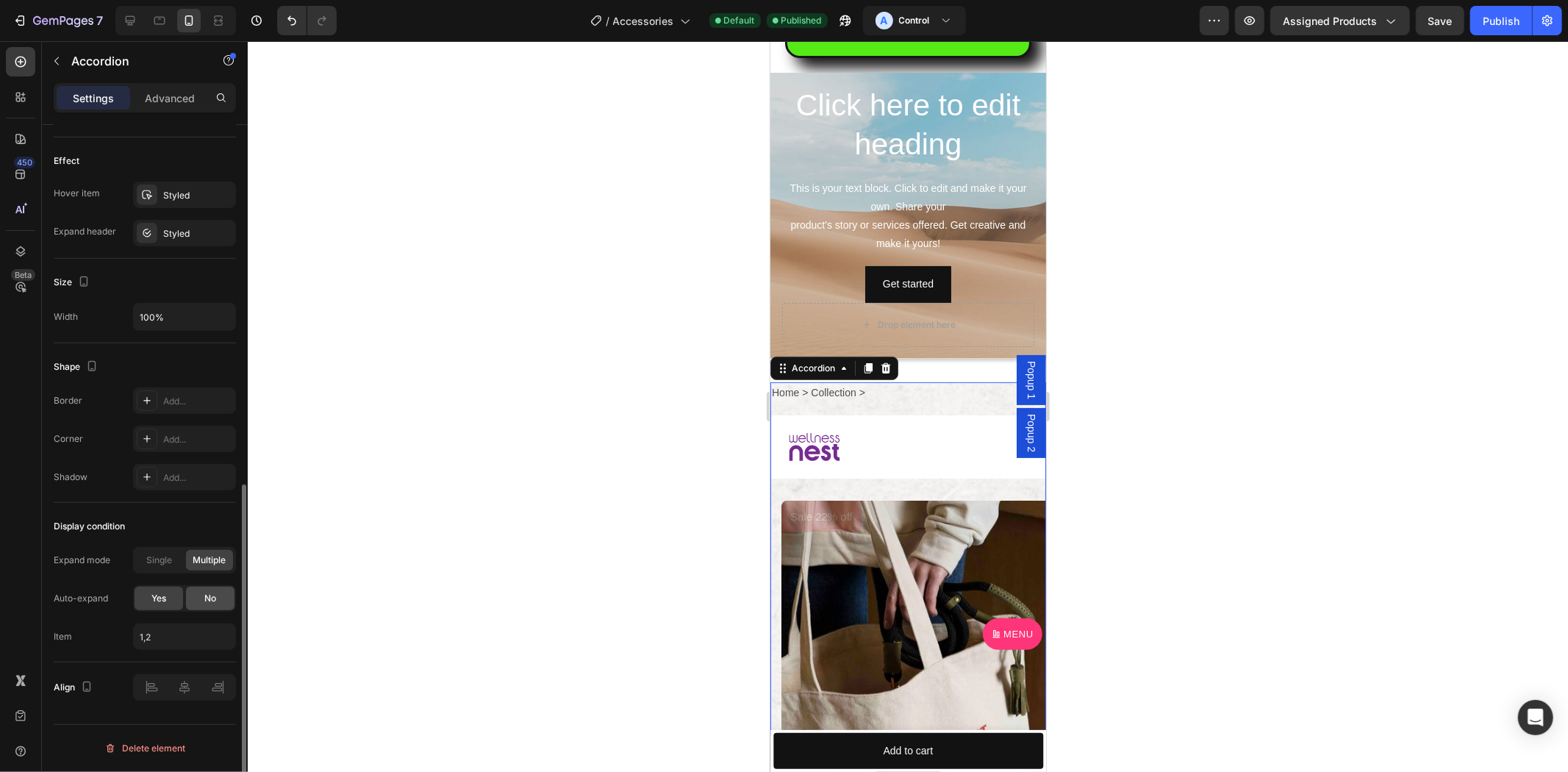
scroll to position [712, 0]
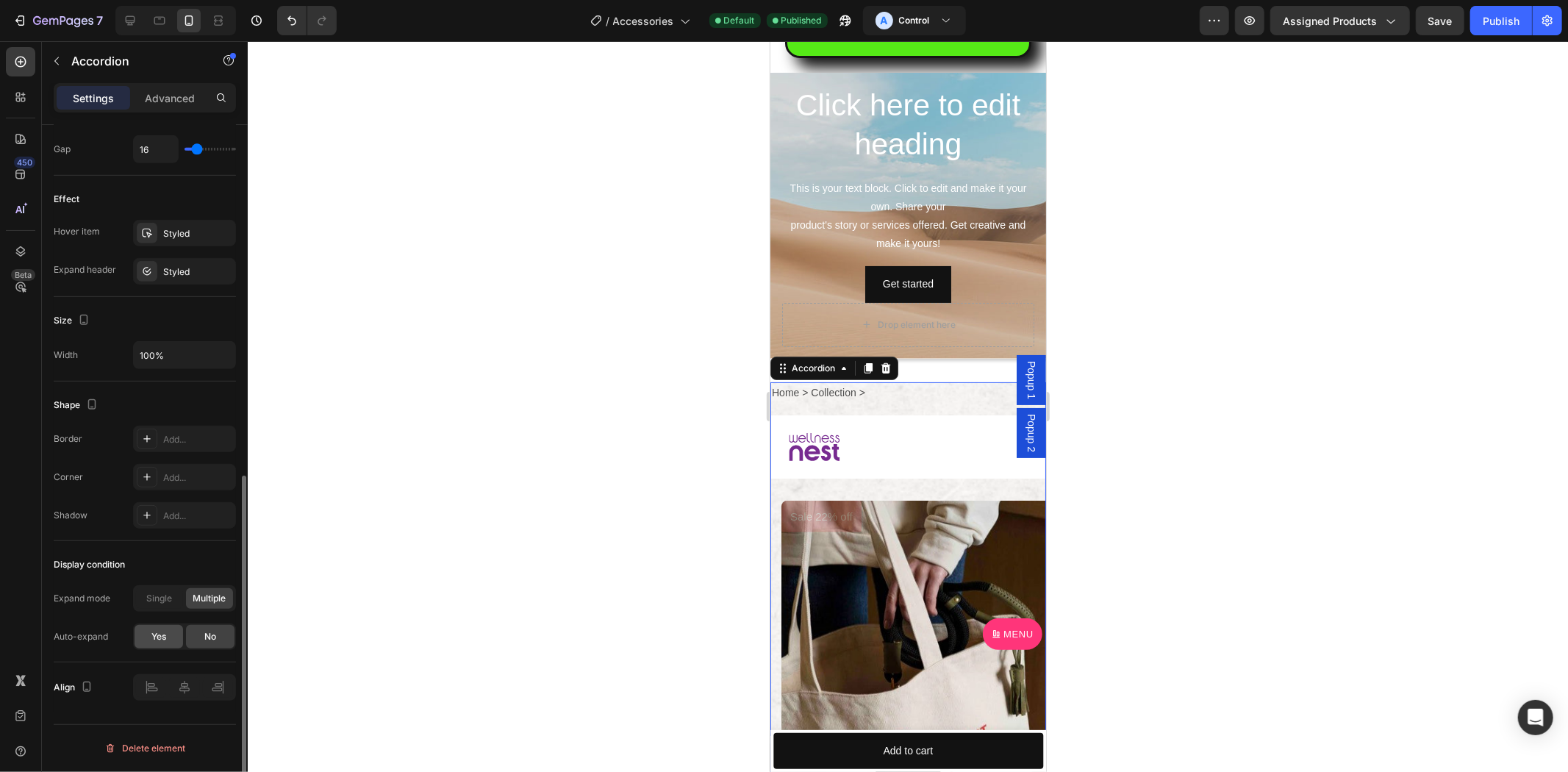
click at [150, 642] on div "Yes" at bounding box center [159, 637] width 49 height 23
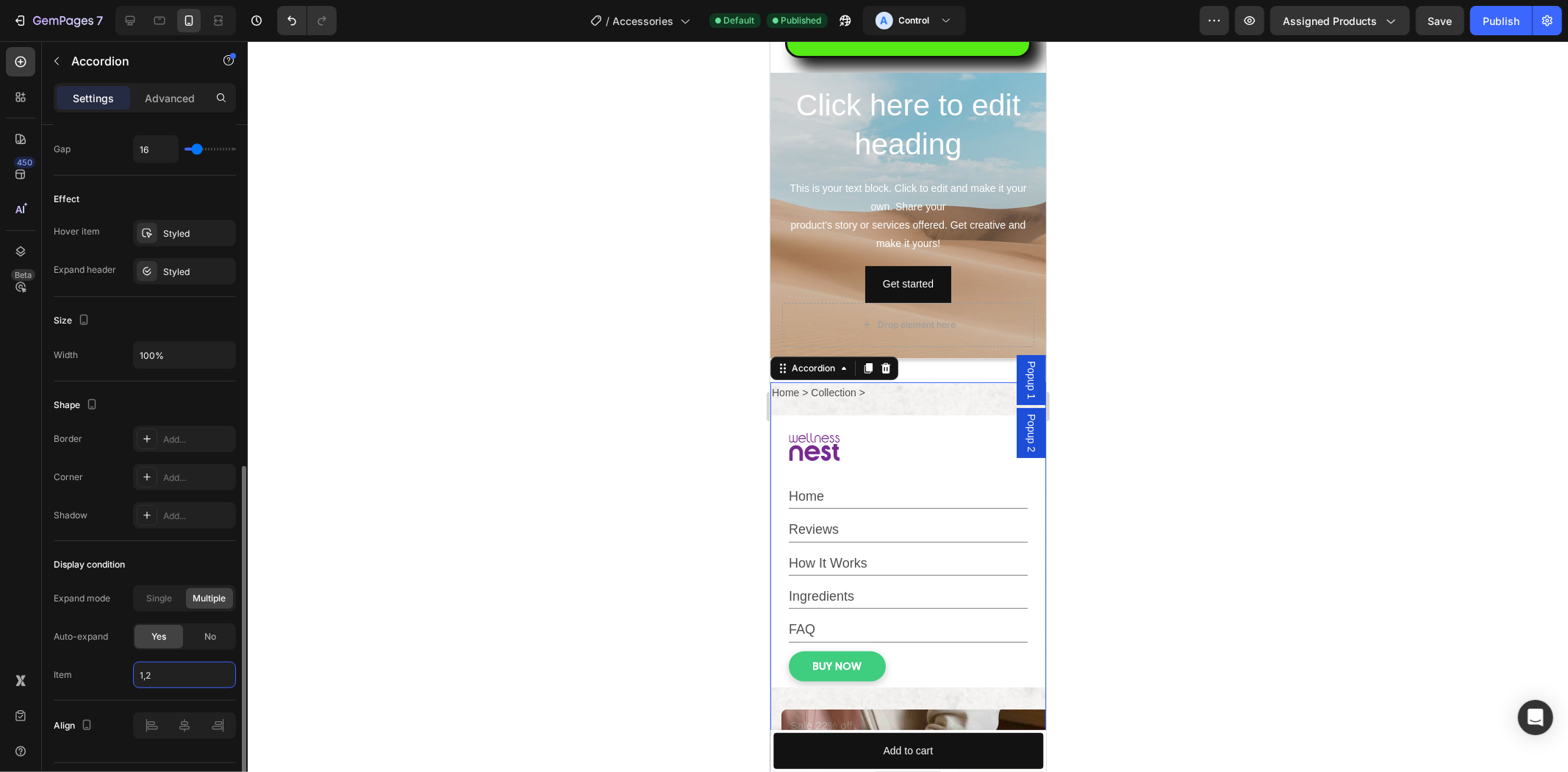
click at [163, 674] on input "1,2" at bounding box center [184, 675] width 103 height 27
click at [164, 728] on span "All accordions" at bounding box center [175, 738] width 119 height 27
click at [157, 604] on span "Single" at bounding box center [160, 598] width 26 height 13
click at [204, 601] on span "Multiple" at bounding box center [210, 598] width 33 height 13
click at [176, 600] on div "Single" at bounding box center [160, 598] width 47 height 20
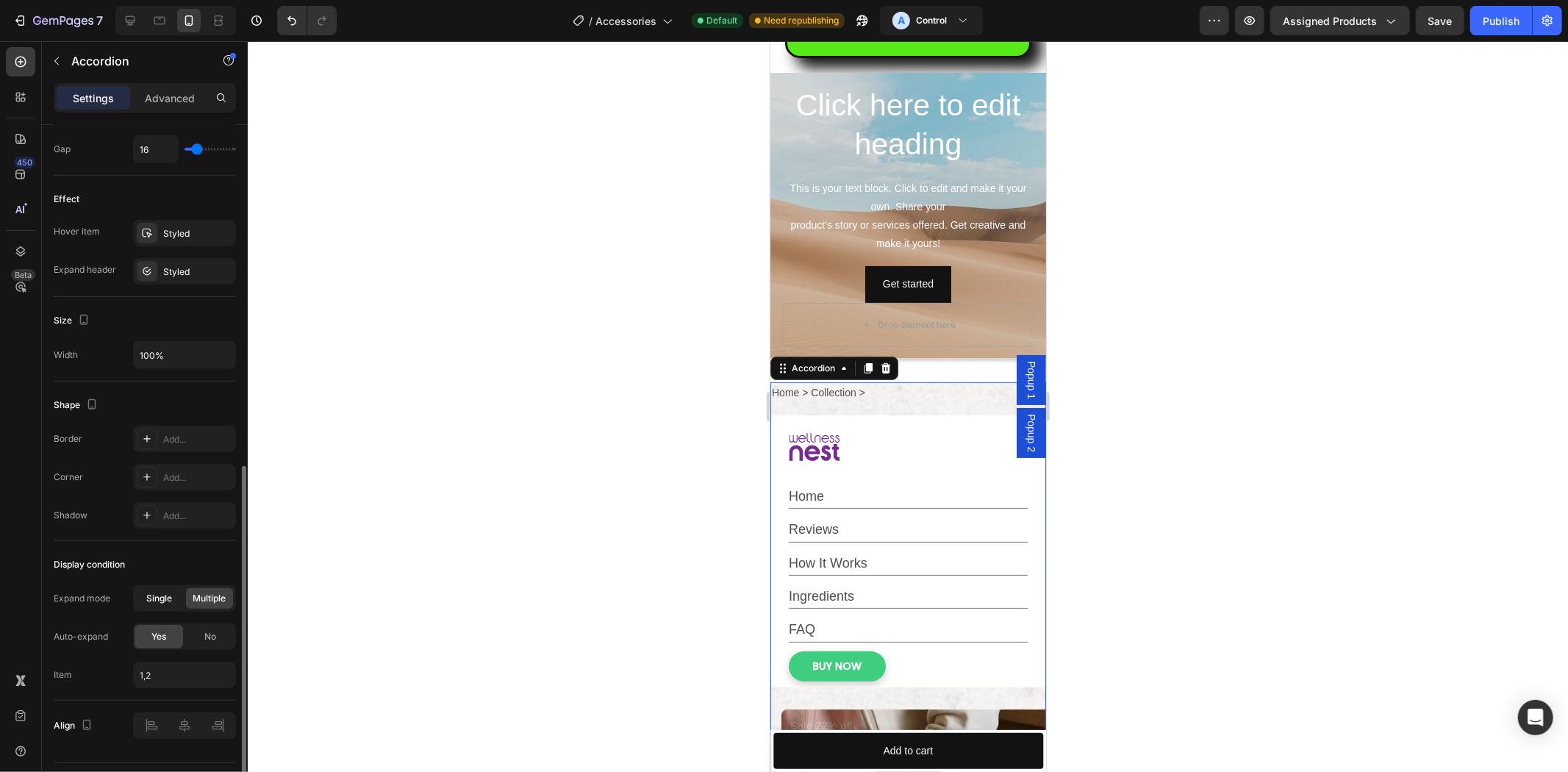
type input "1"
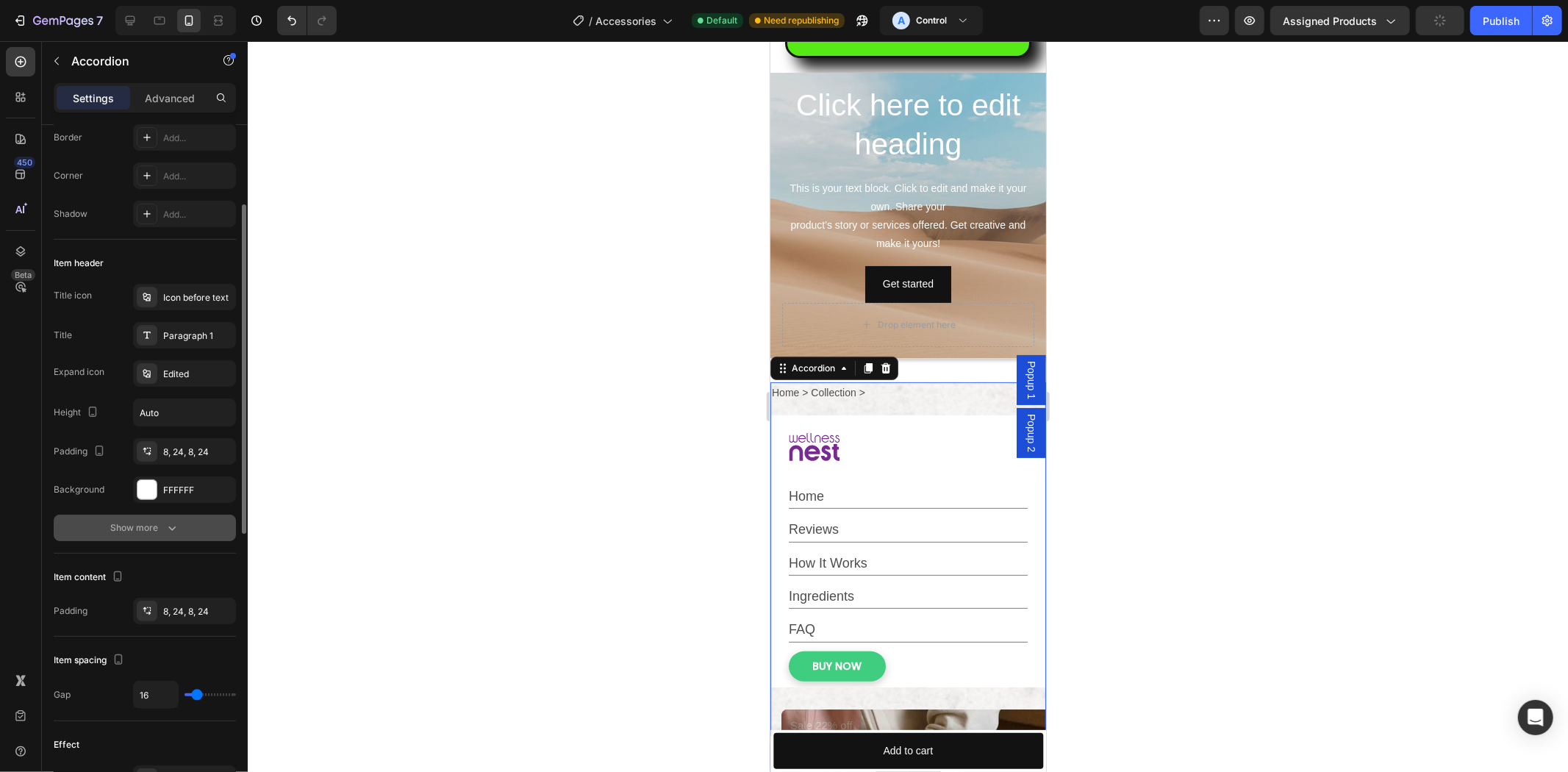
scroll to position [0, 0]
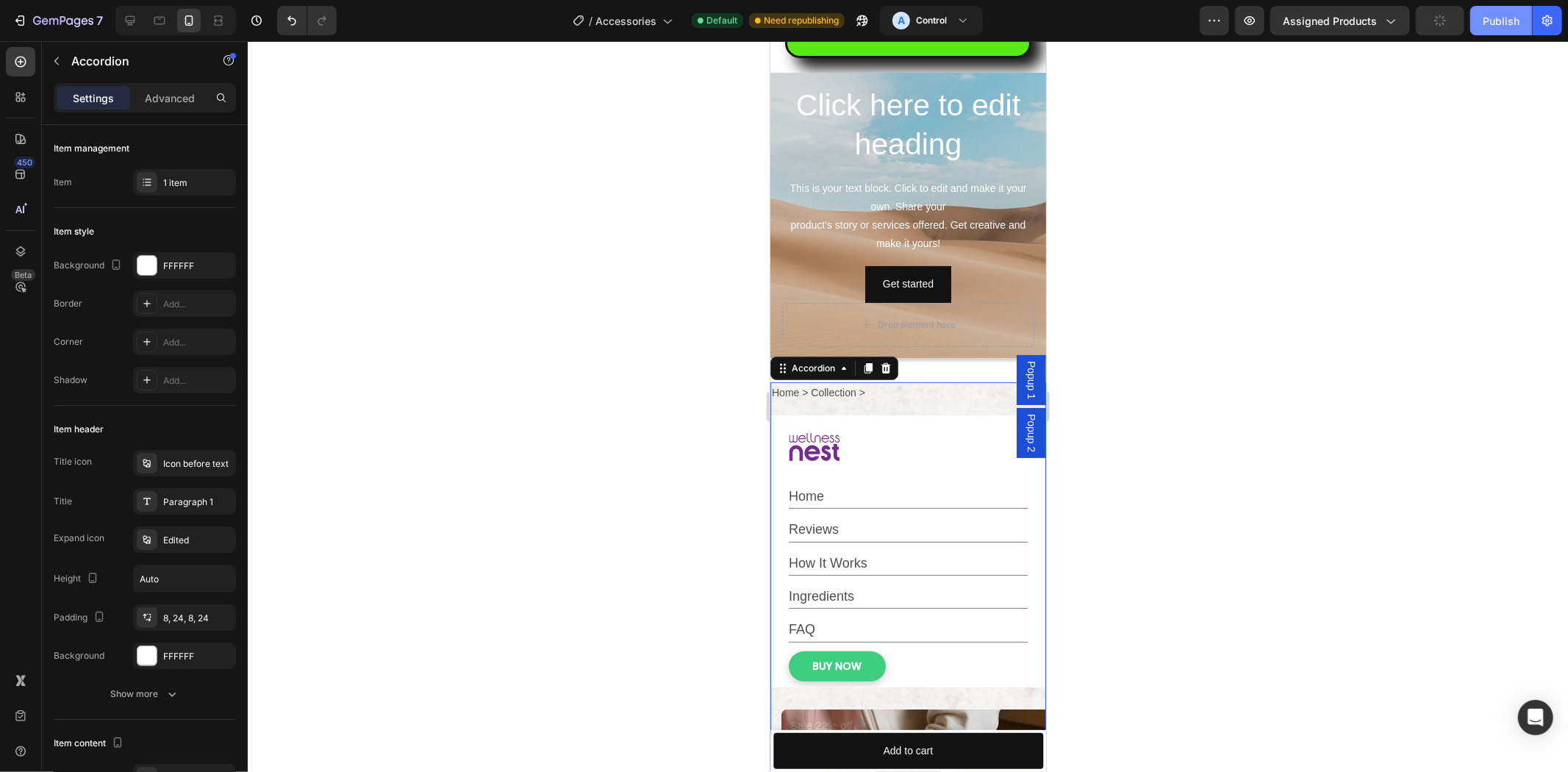
click at [1516, 17] on div "Publish" at bounding box center [1501, 21] width 37 height 16
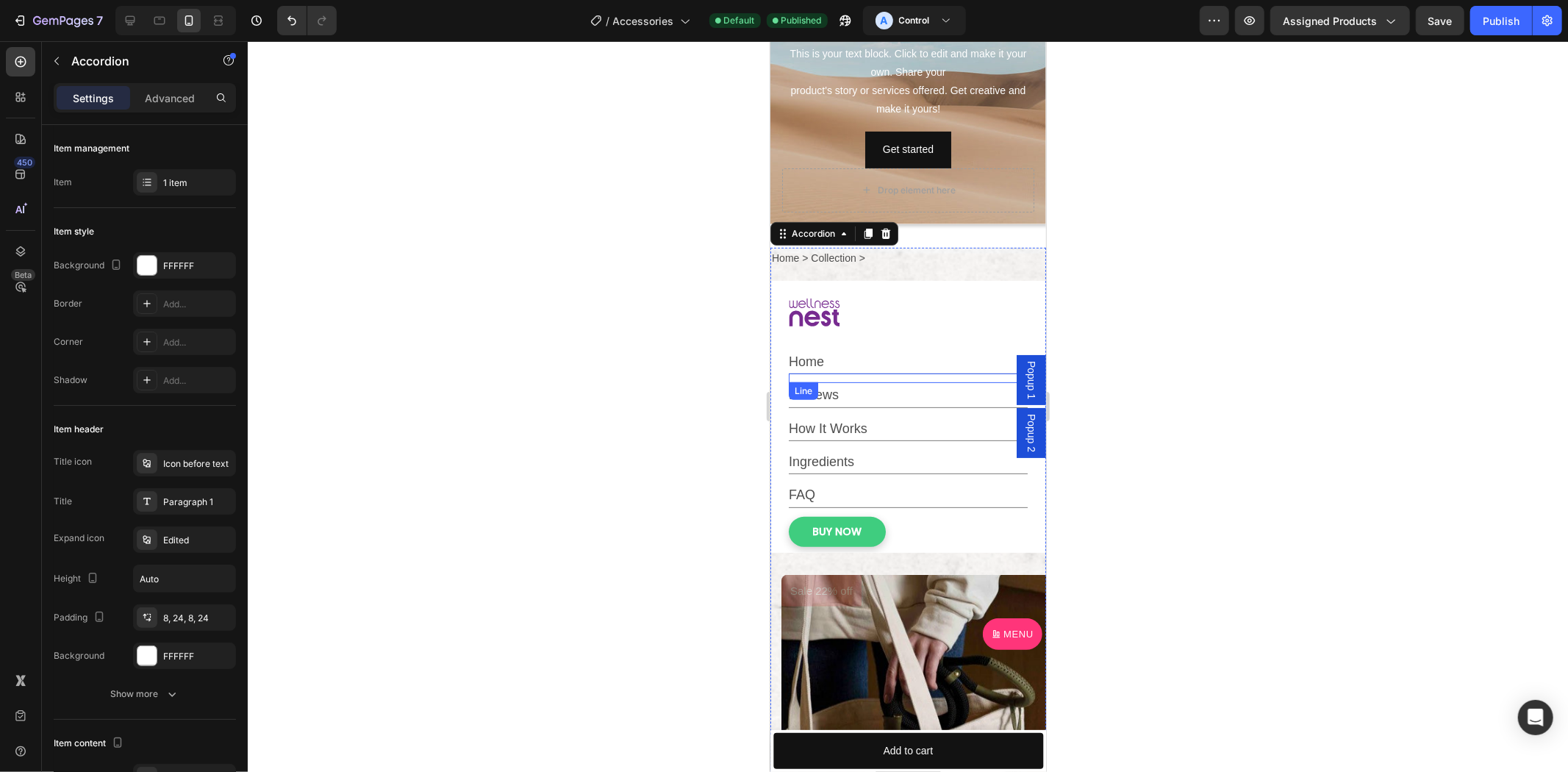
scroll to position [272, 0]
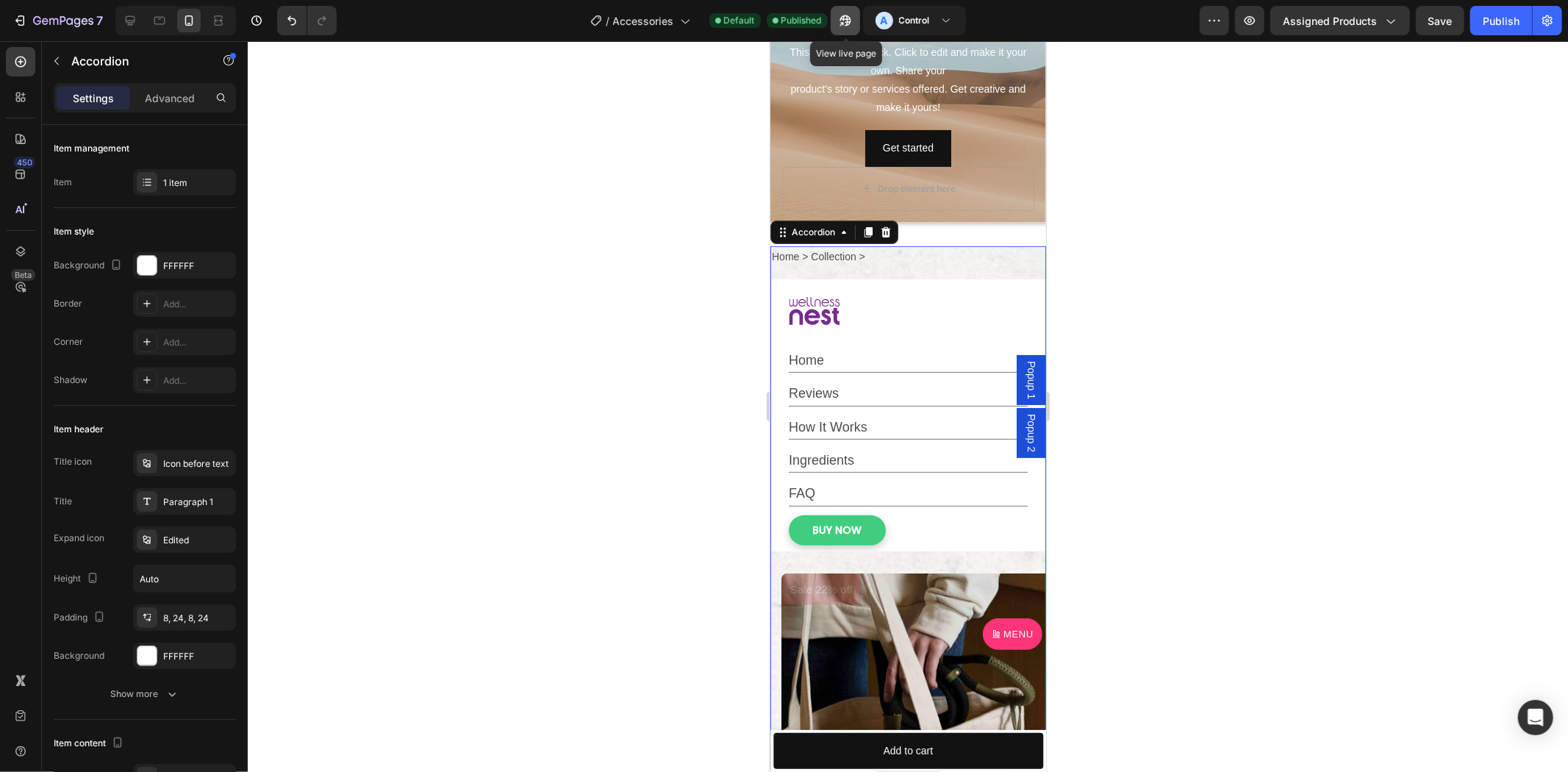
click at [851, 19] on icon "button" at bounding box center [845, 20] width 15 height 15
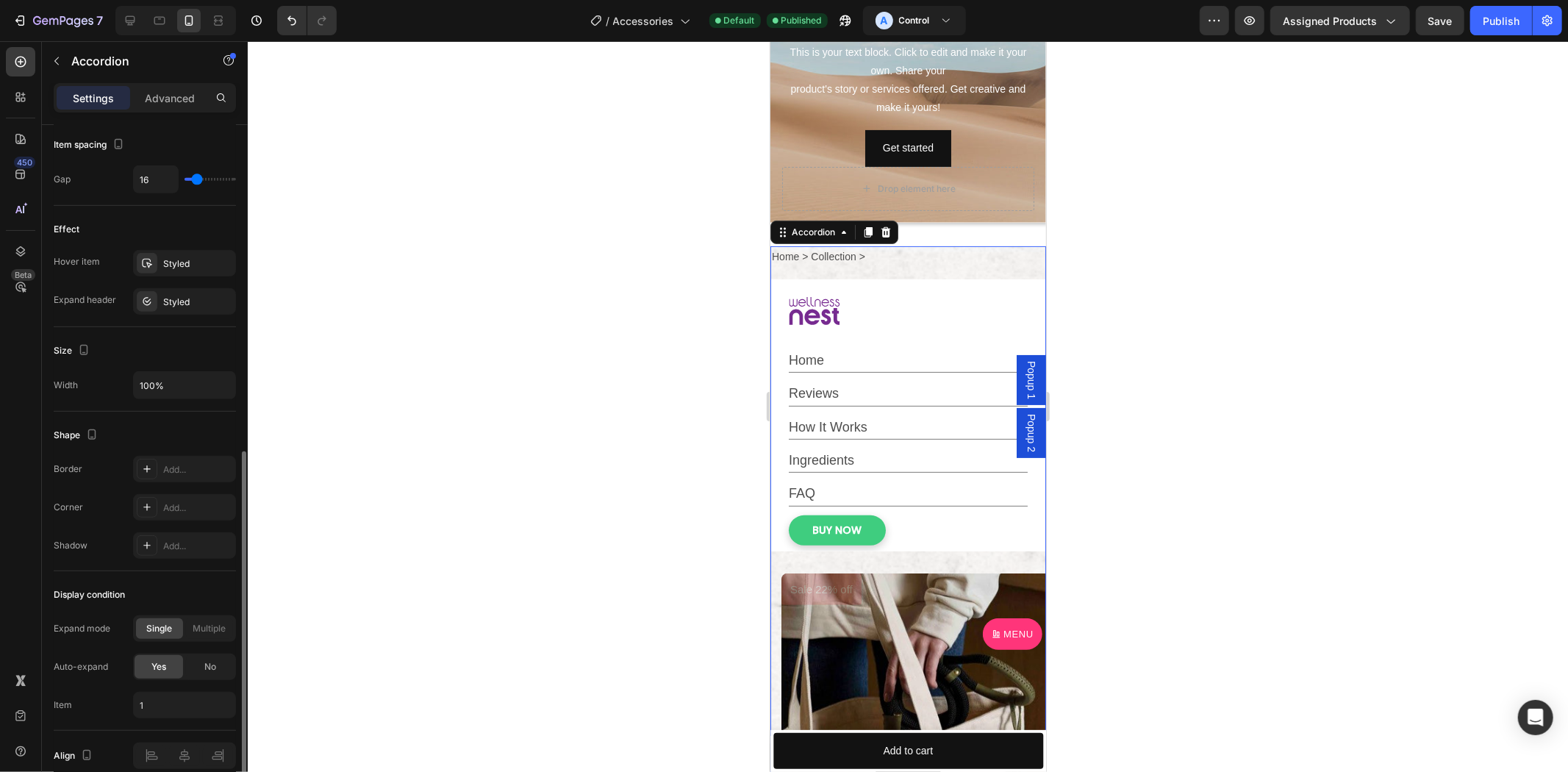
scroll to position [750, 0]
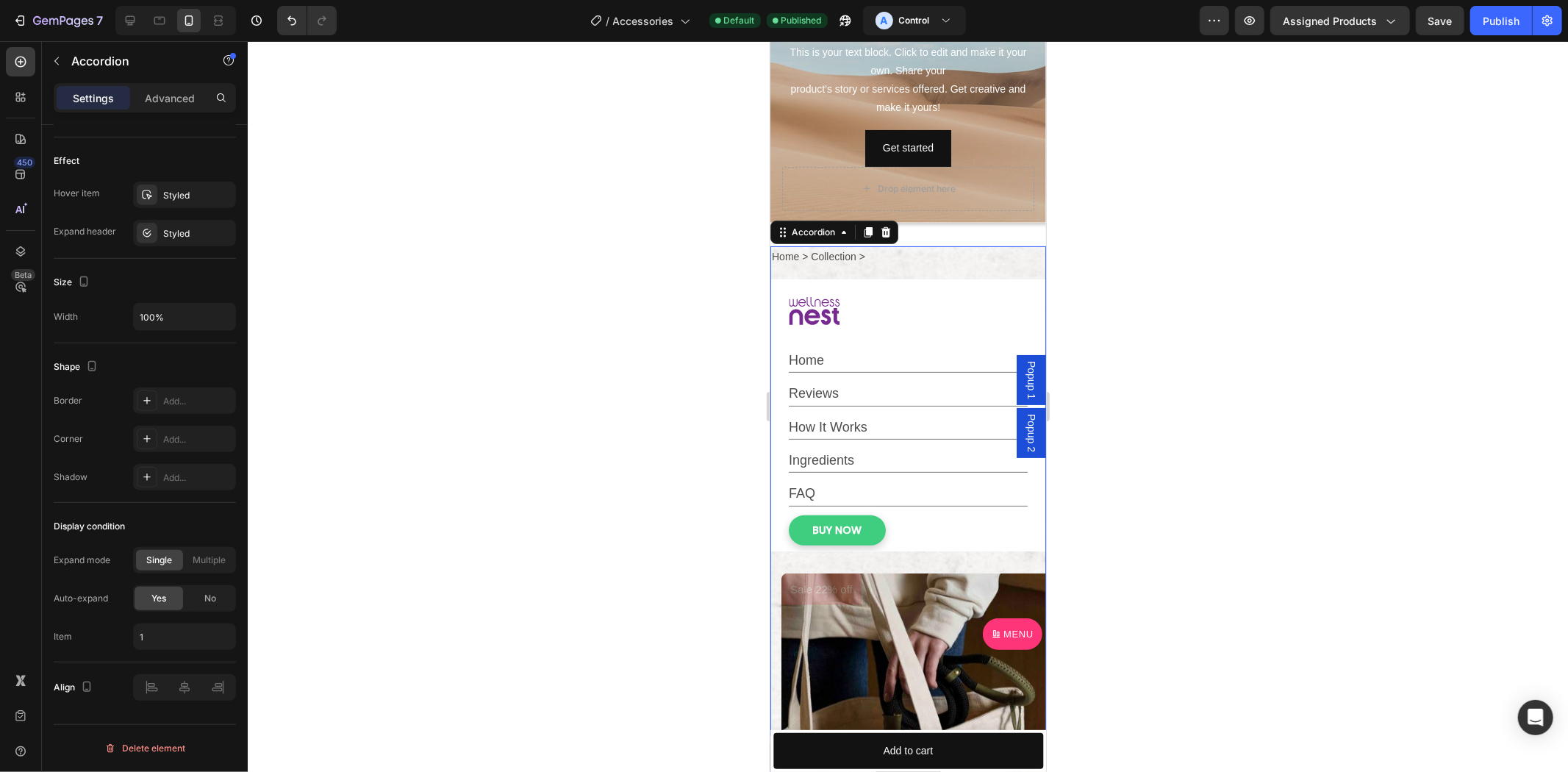
click at [830, 304] on icon at bounding box center [832, 301] width 5 height 7
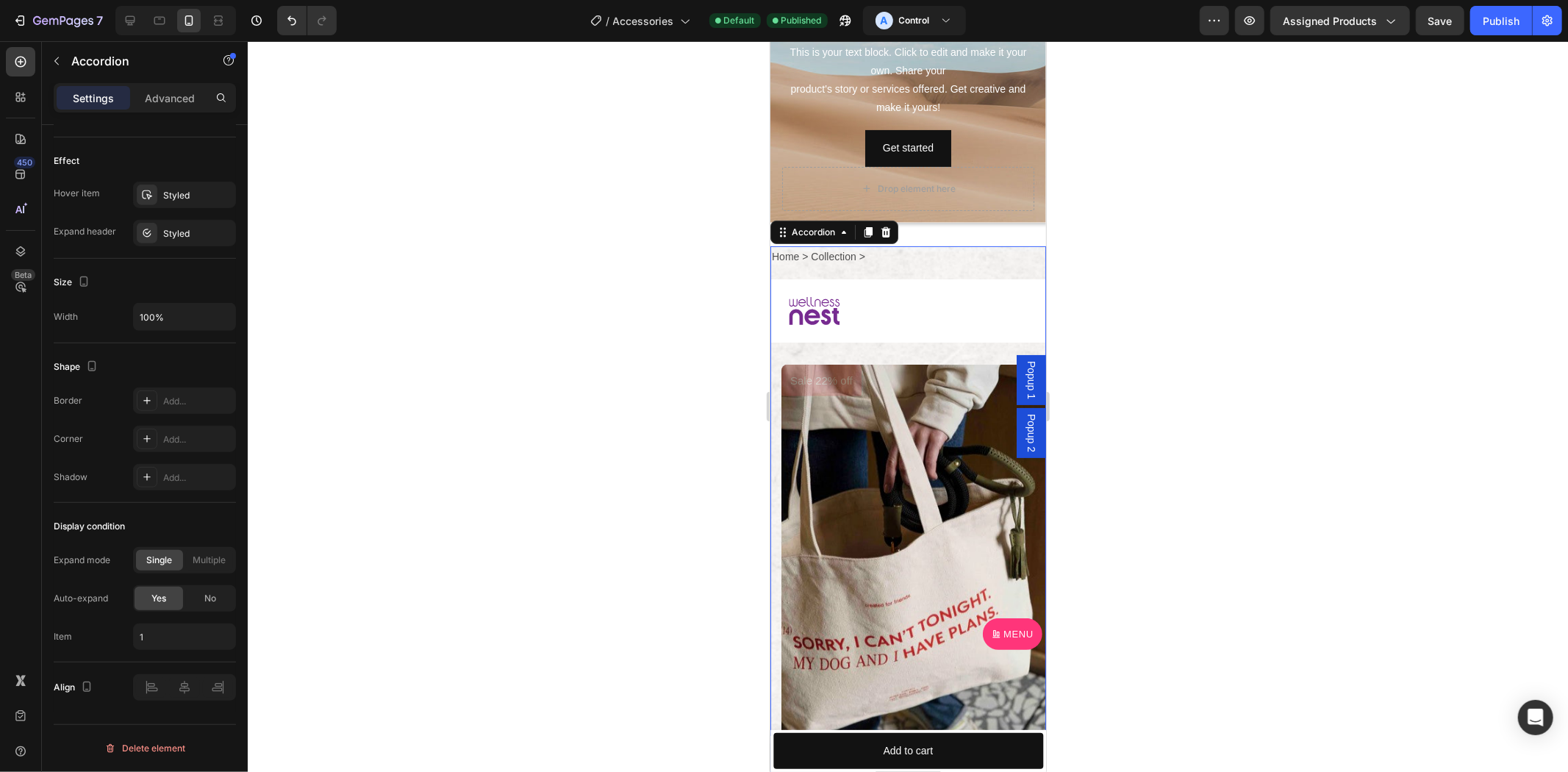
click at [821, 306] on icon at bounding box center [814, 310] width 52 height 28
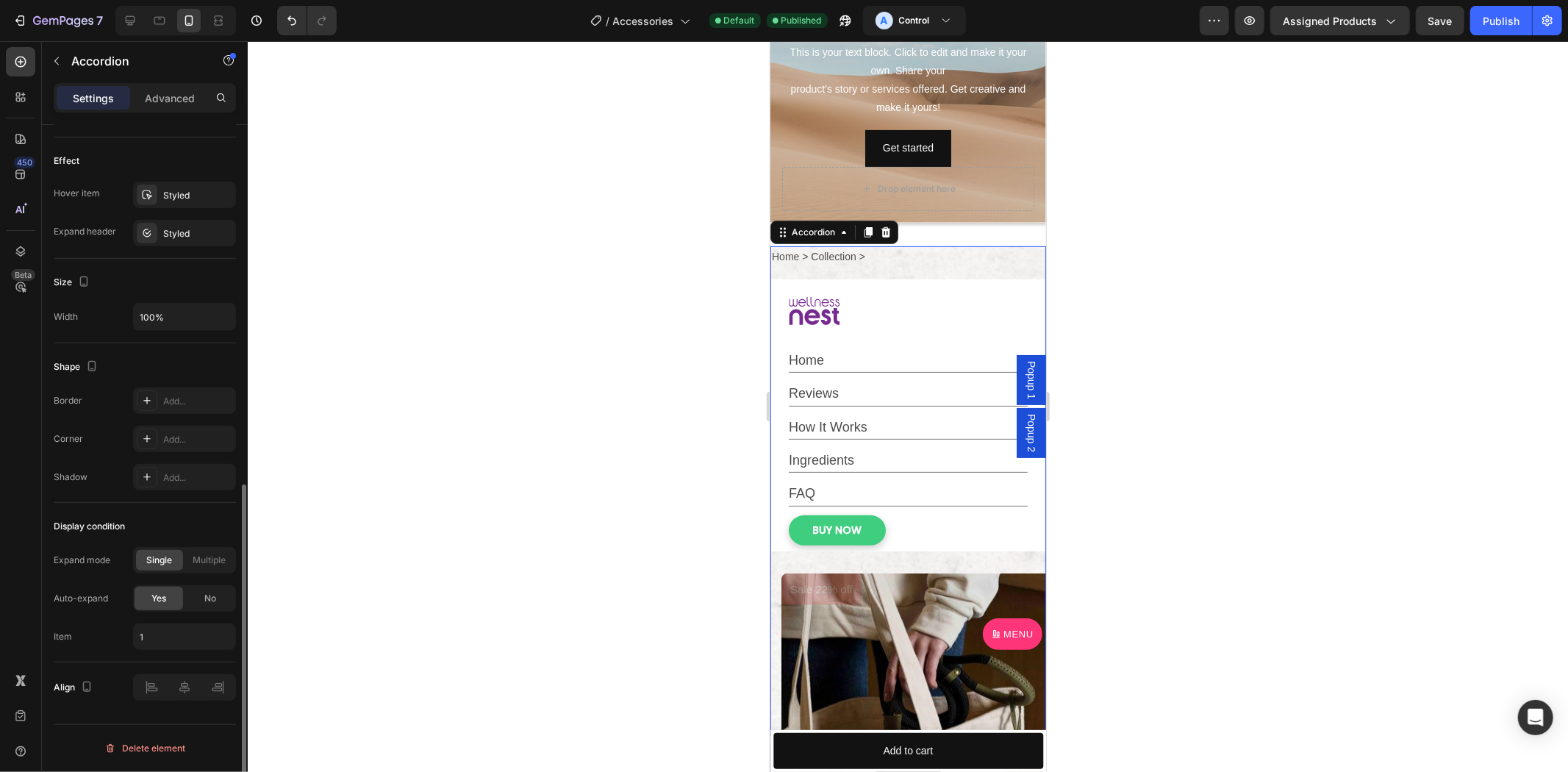
click at [107, 561] on div "Expand mode" at bounding box center [82, 560] width 56 height 13
click at [100, 583] on div "Expand mode Single Multiple Auto-expand Yes No Item 1" at bounding box center [145, 597] width 182 height 103
click at [894, 335] on div at bounding box center [908, 310] width 274 height 63
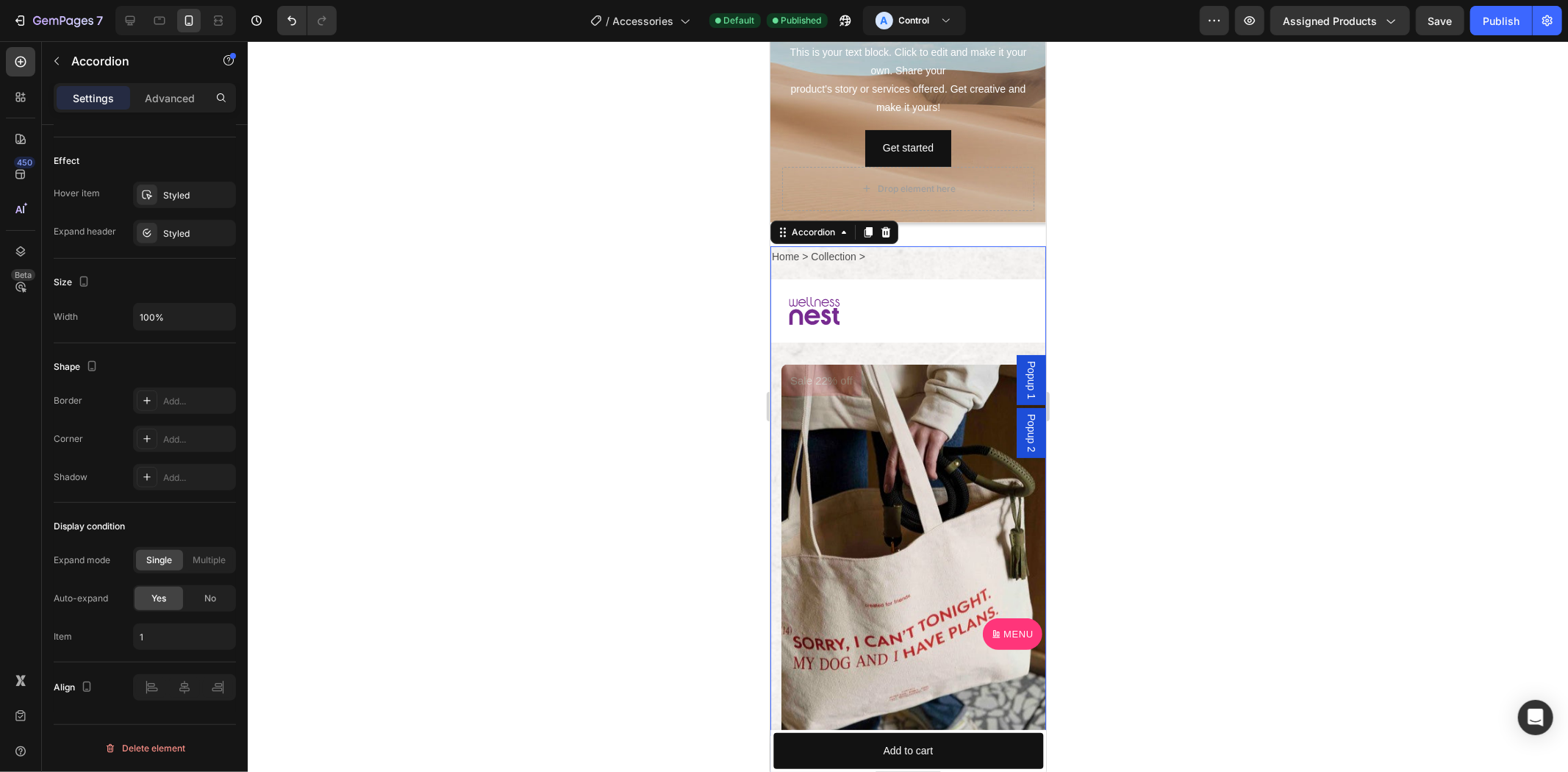
click at [848, 306] on div at bounding box center [893, 310] width 210 height 52
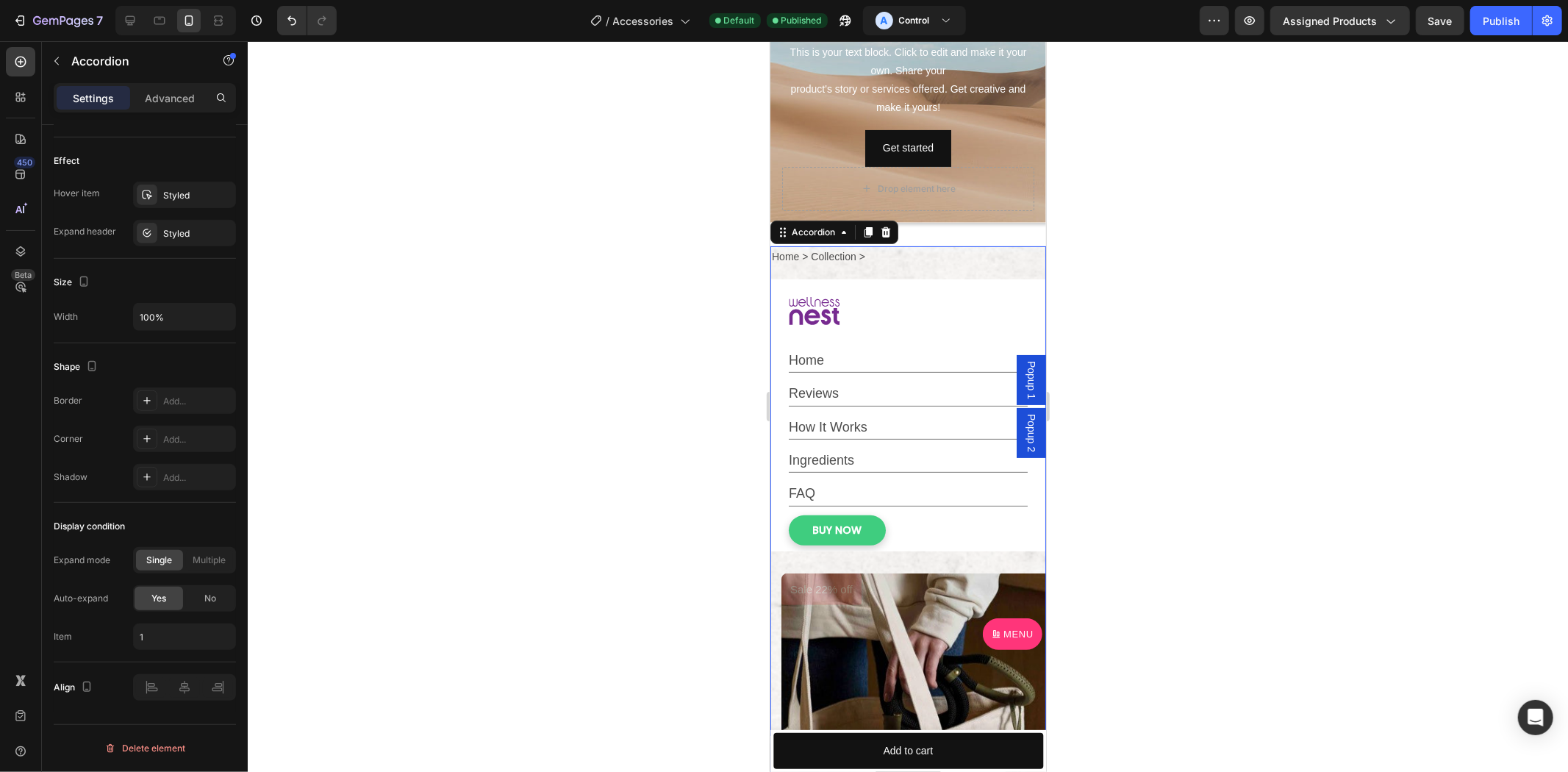
click at [840, 313] on div at bounding box center [893, 310] width 210 height 52
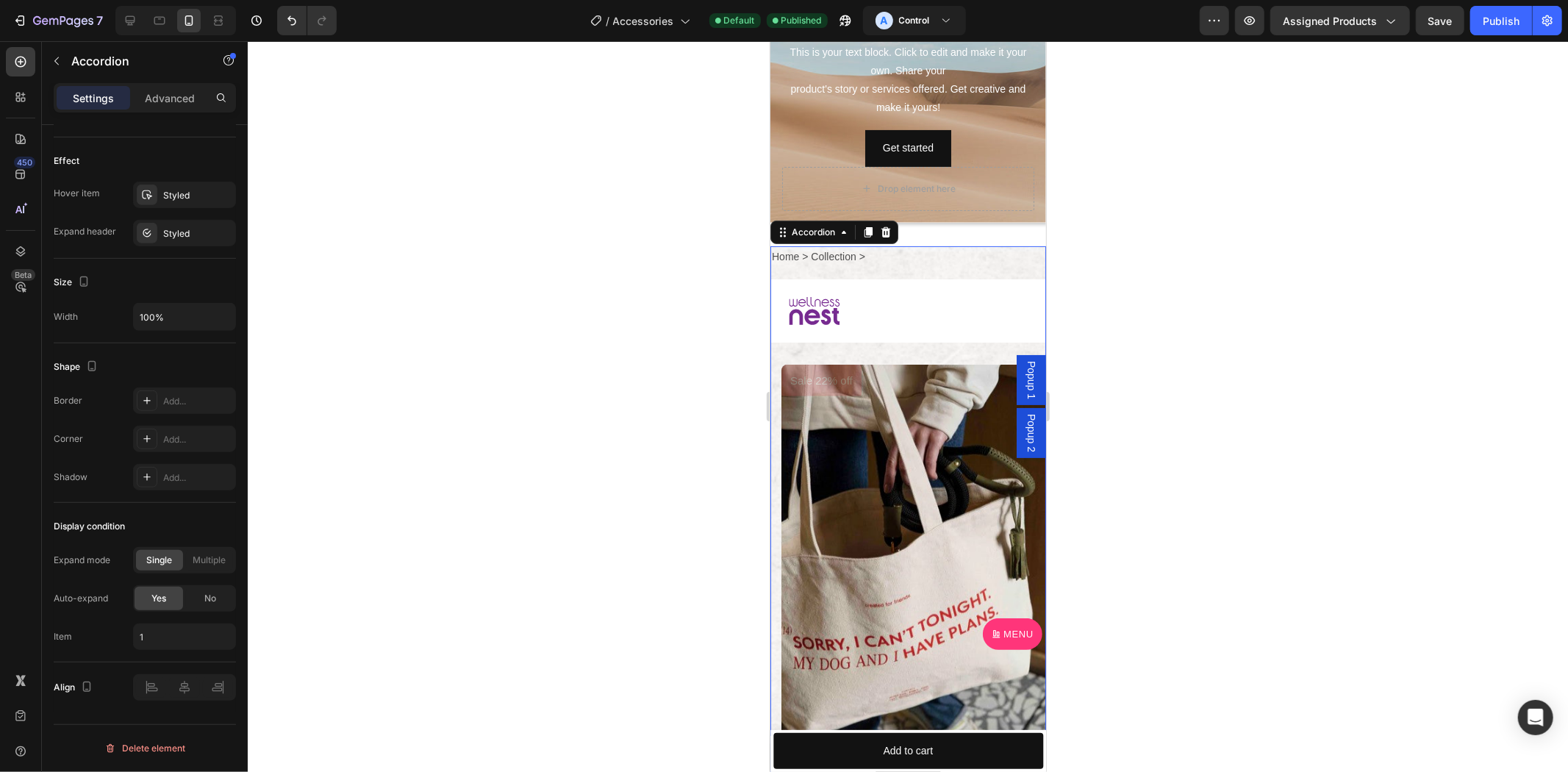
click at [826, 305] on icon at bounding box center [814, 310] width 52 height 28
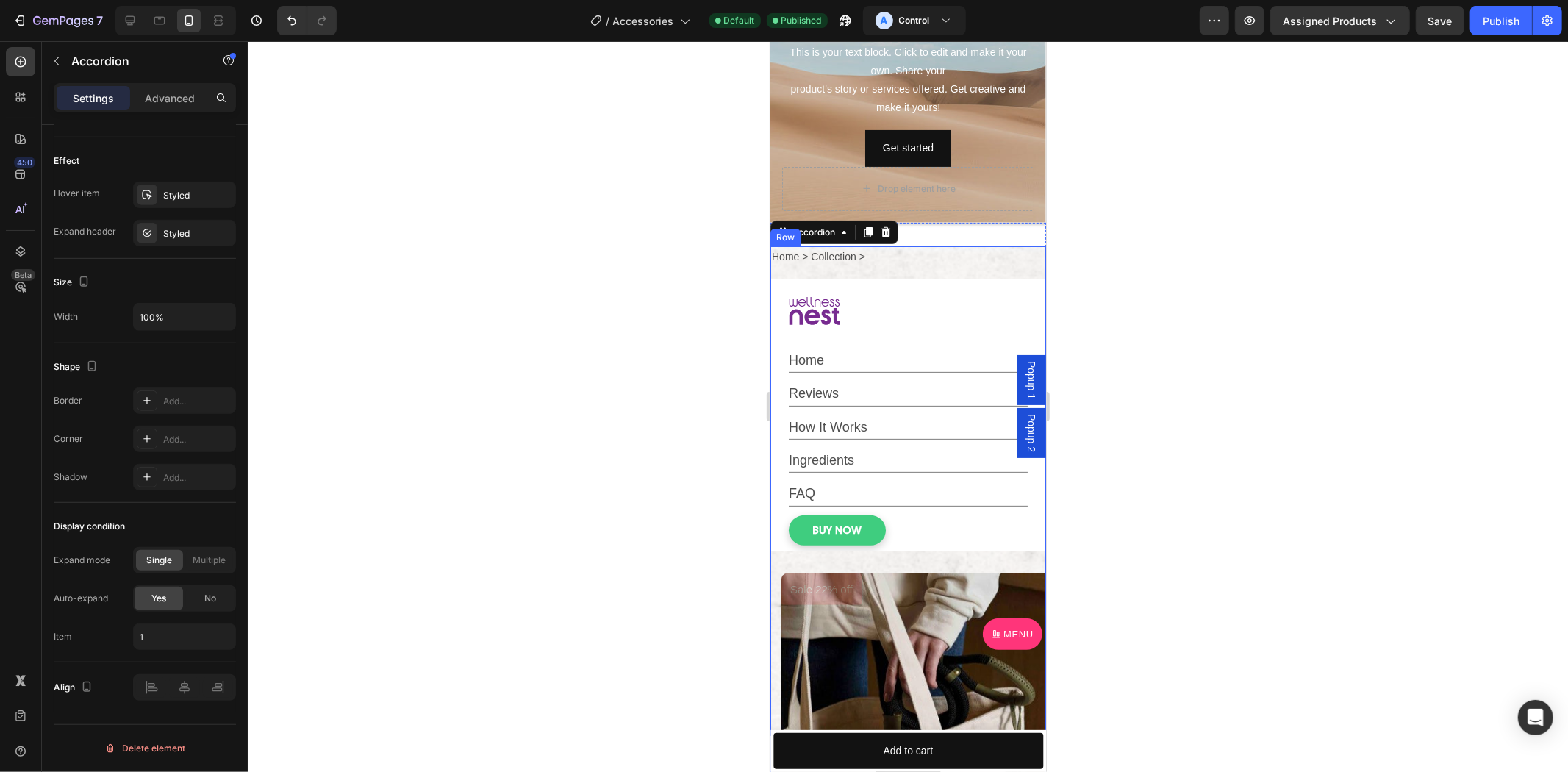
click at [873, 295] on div at bounding box center [893, 310] width 210 height 52
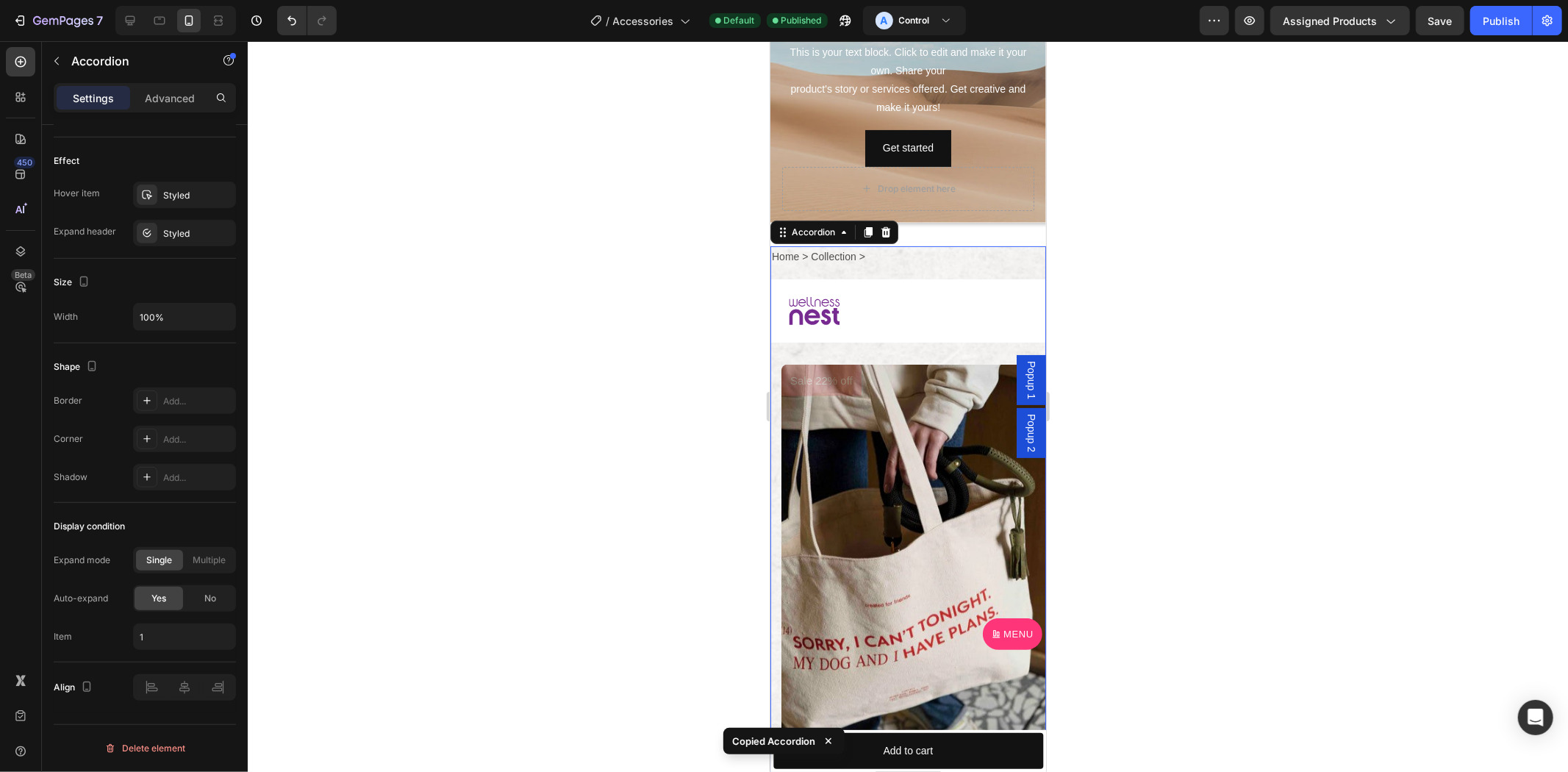
click at [1024, 423] on span "Popup 2" at bounding box center [1031, 432] width 15 height 38
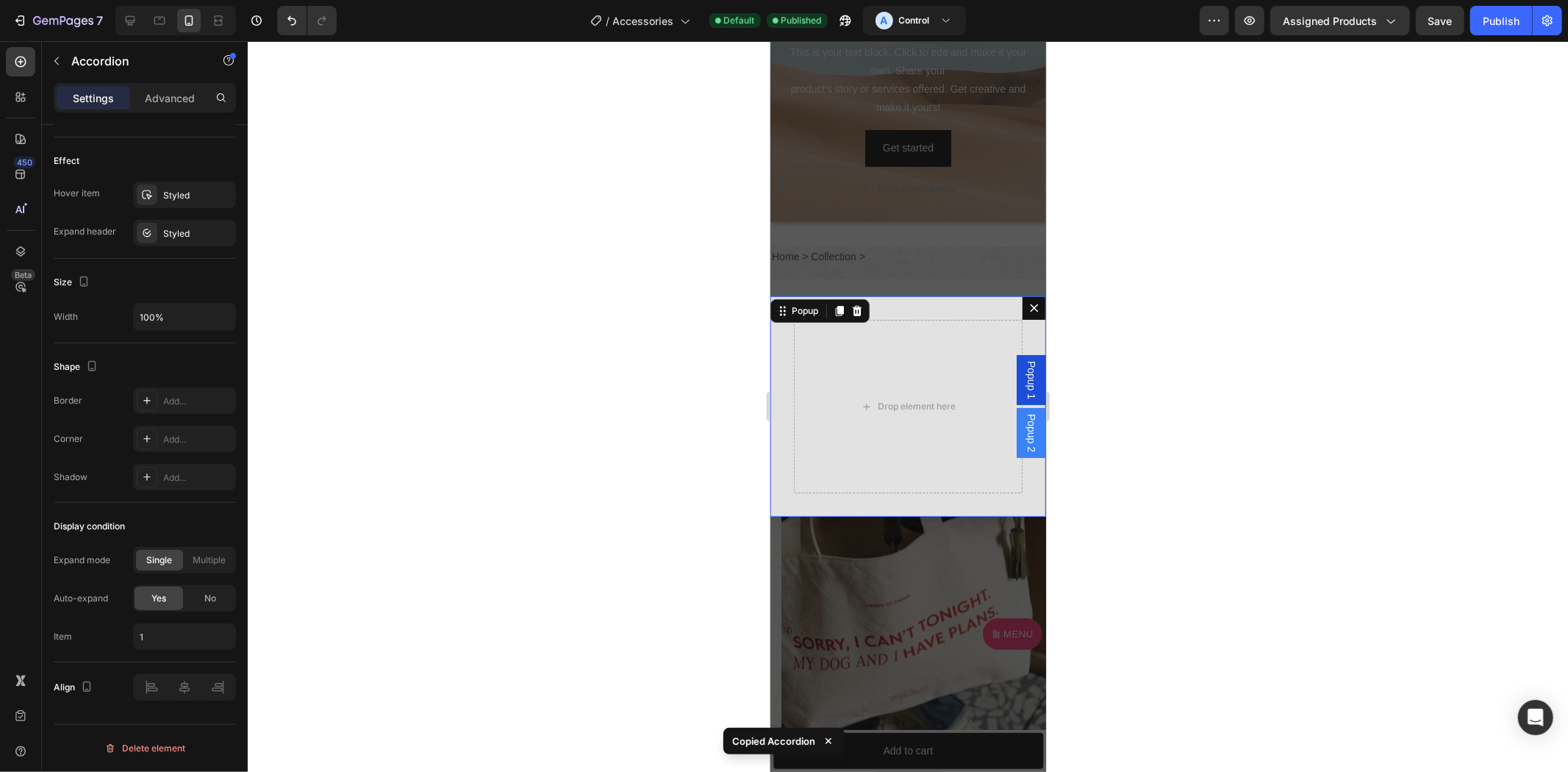
scroll to position [0, 0]
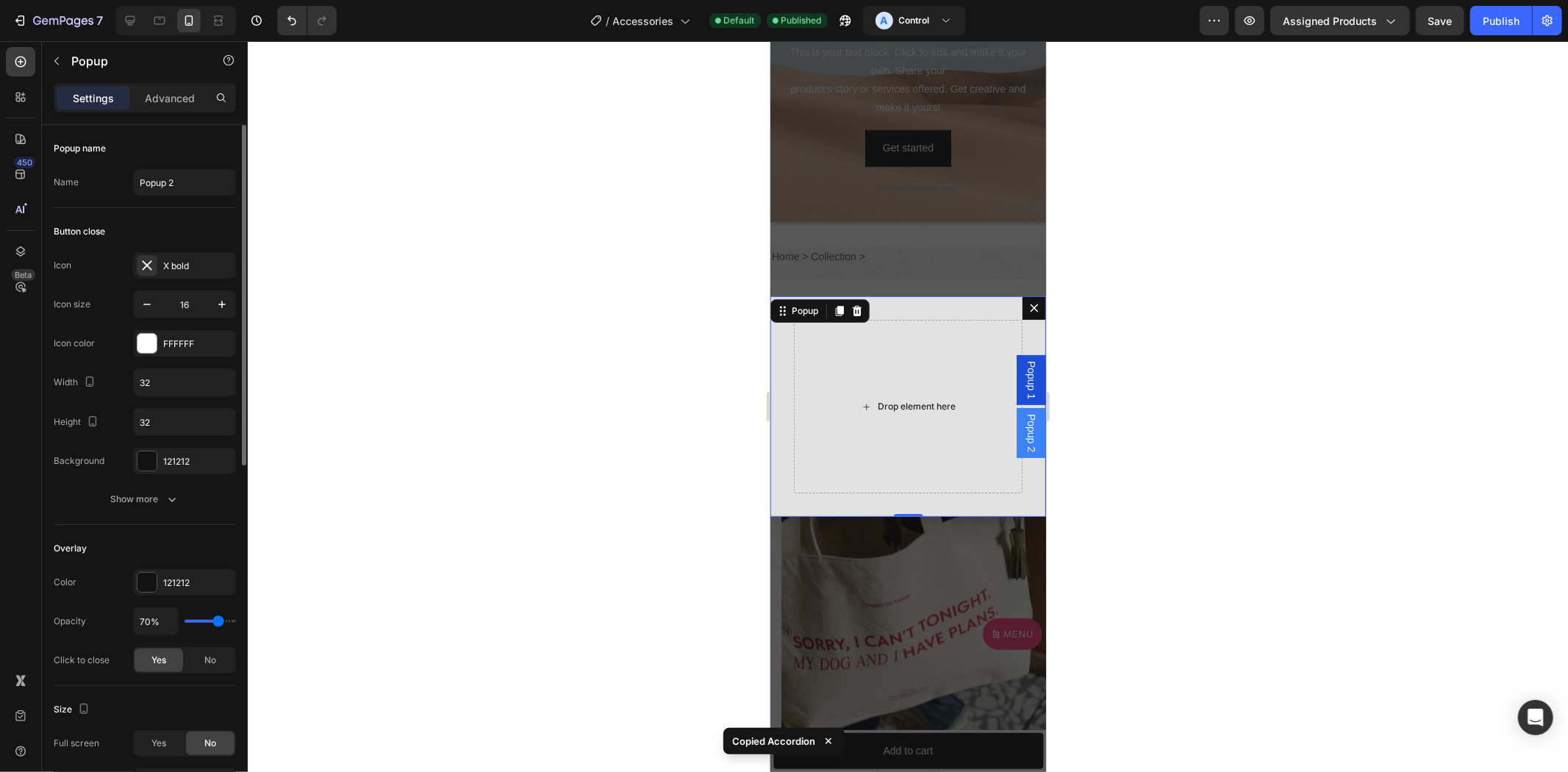
click at [858, 345] on div "Drop element here" at bounding box center [908, 406] width 229 height 174
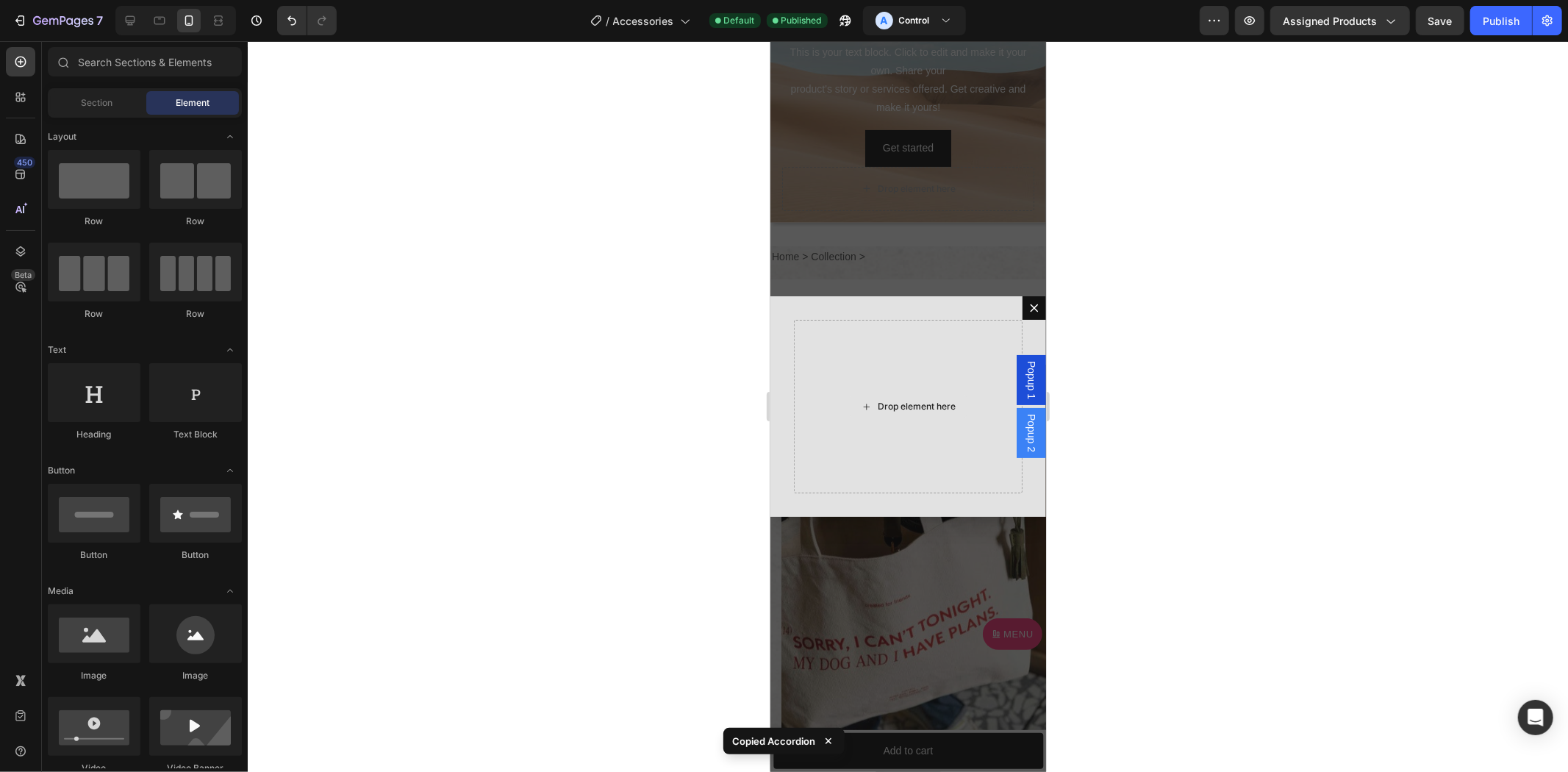
click at [914, 409] on div "Drop element here" at bounding box center [917, 406] width 78 height 12
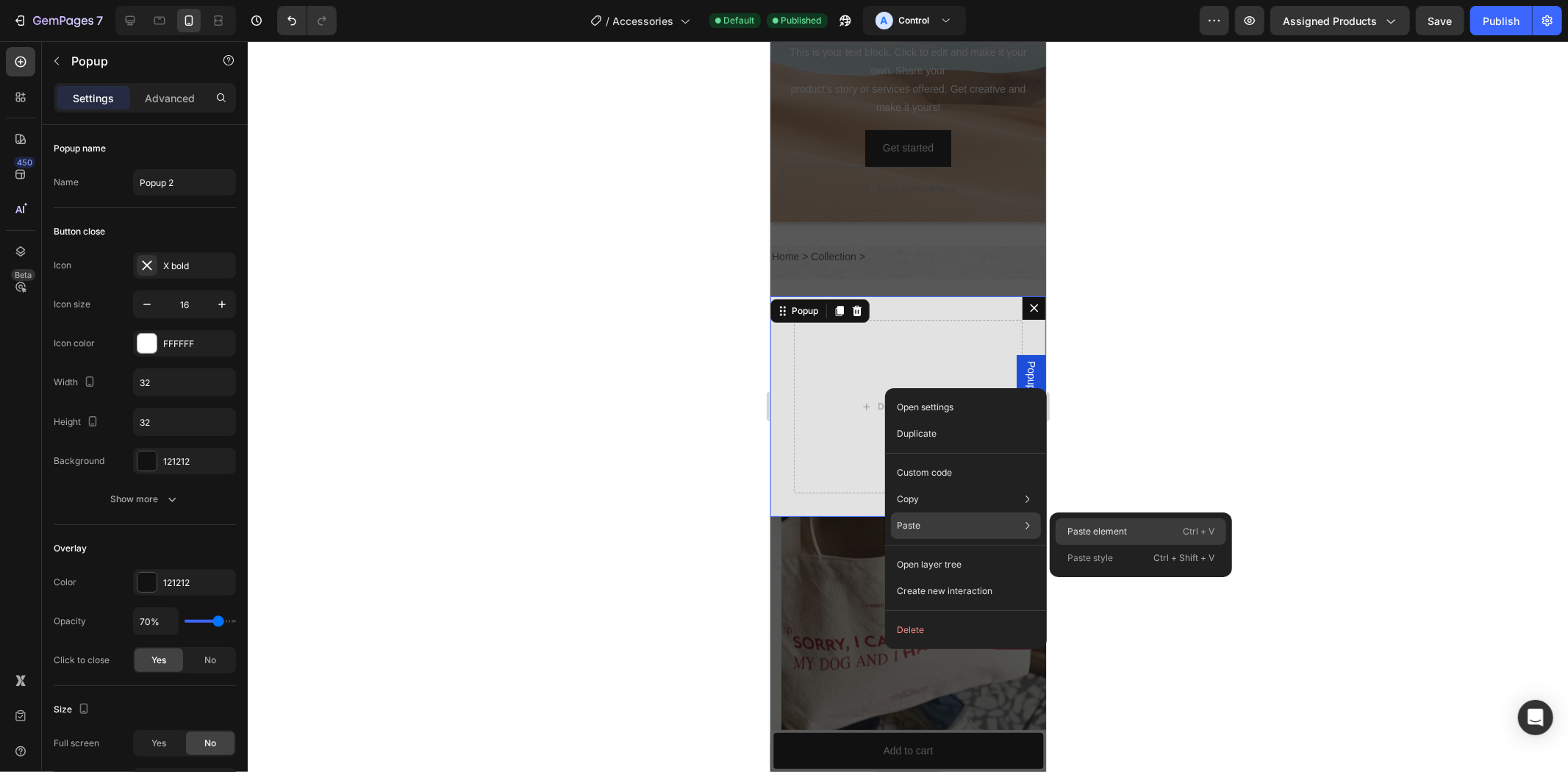
click at [1106, 534] on p "Paste element" at bounding box center [1097, 531] width 60 height 13
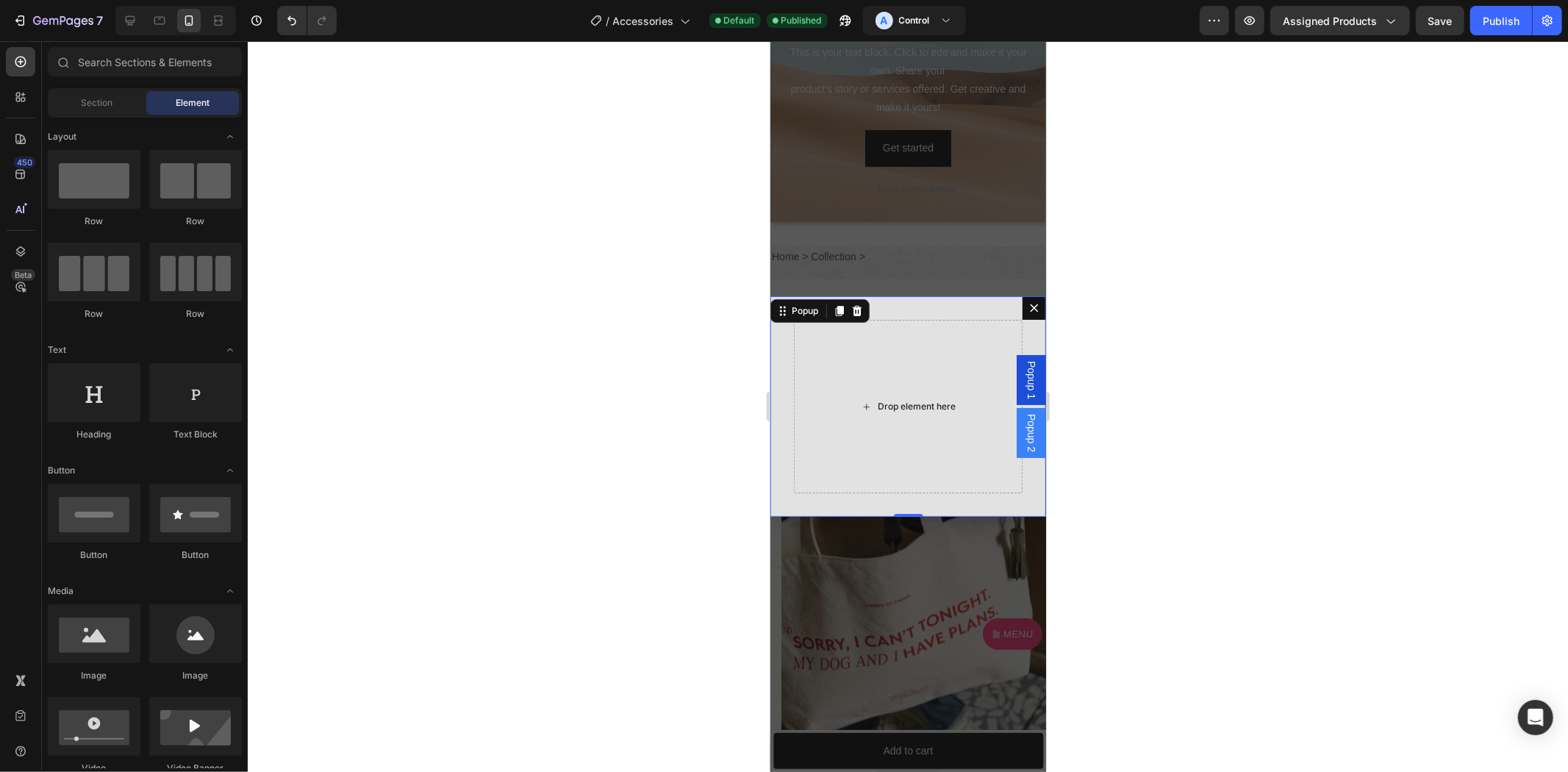
click at [885, 397] on div "Drop element here" at bounding box center [908, 406] width 119 height 23
click at [949, 205] on div "Backdrop" at bounding box center [908, 406] width 276 height 731
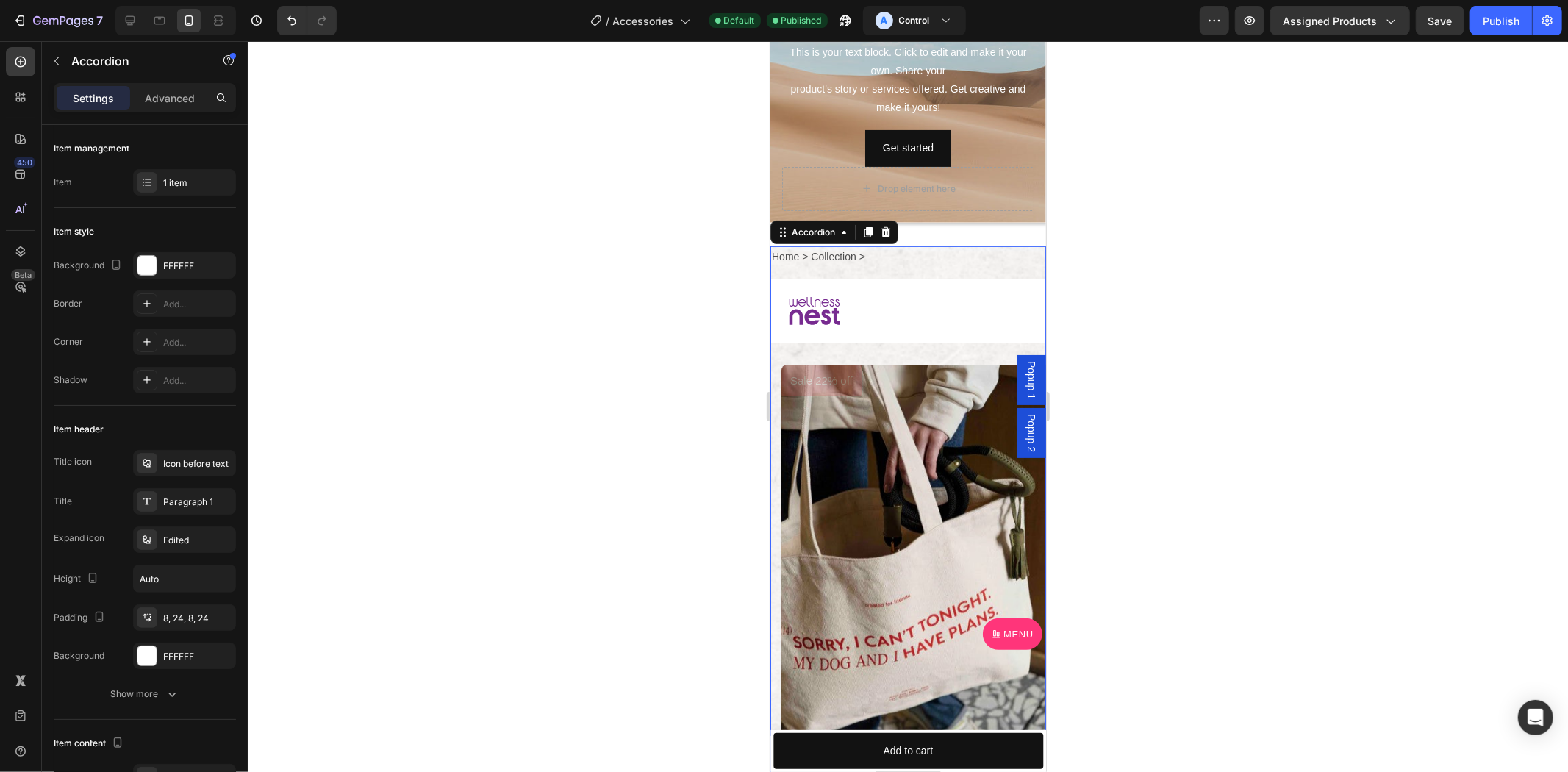
click at [893, 308] on div at bounding box center [893, 310] width 210 height 52
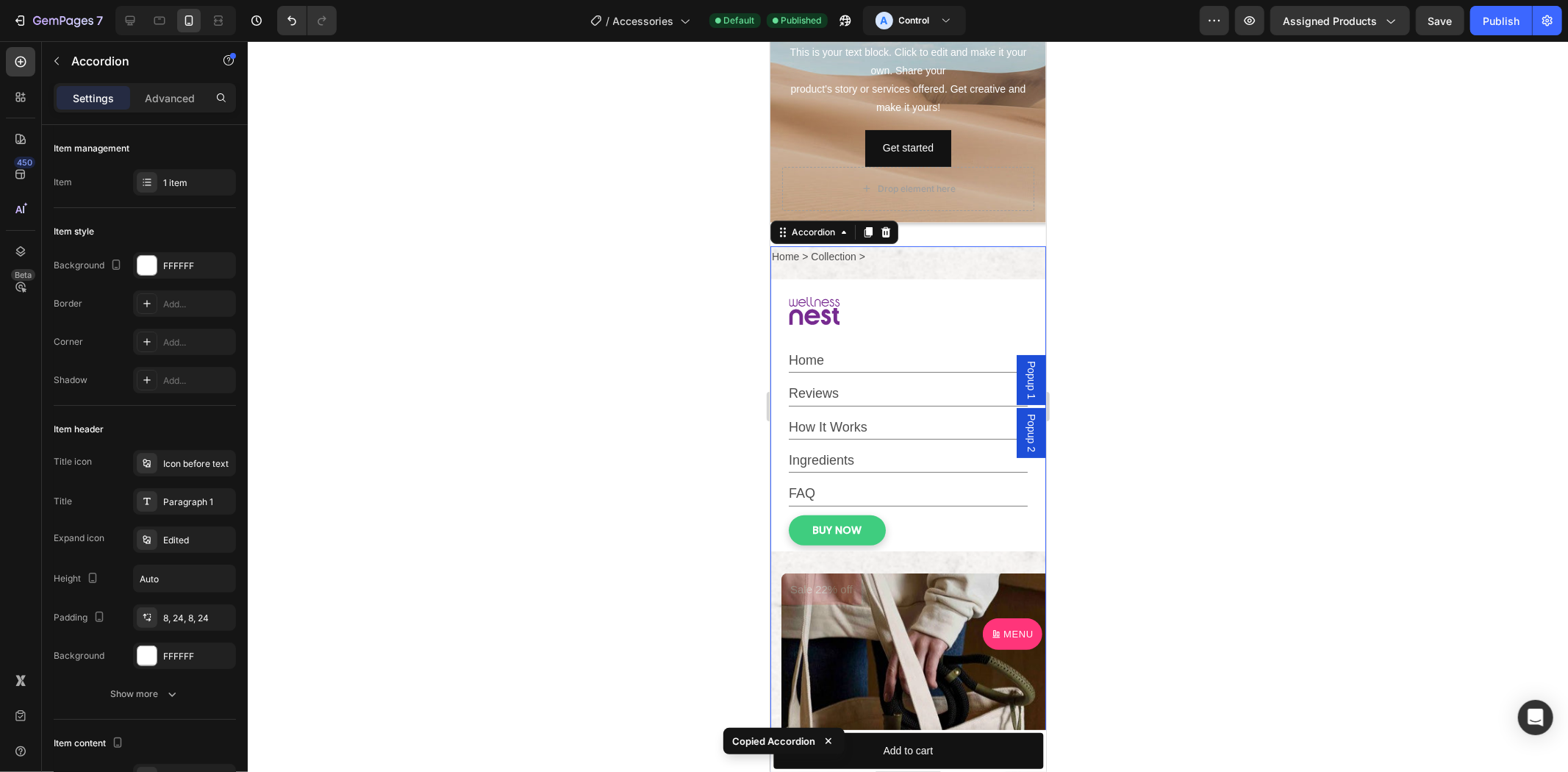
click at [1016, 424] on div "Popup 2" at bounding box center [1031, 432] width 30 height 50
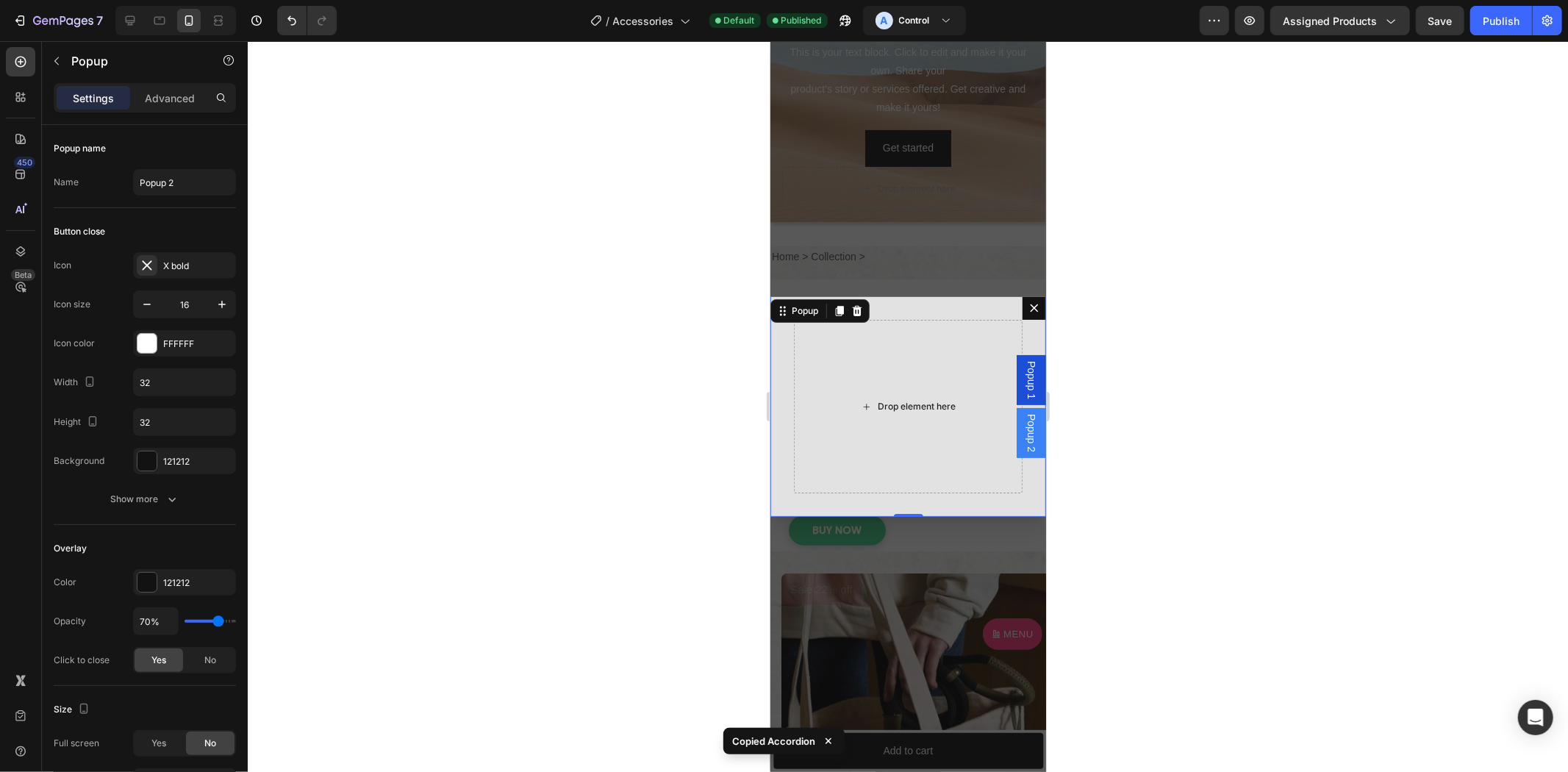
click at [904, 360] on div "Drop element here" at bounding box center [908, 406] width 229 height 174
click at [885, 379] on div "Drop element here" at bounding box center [908, 406] width 229 height 174
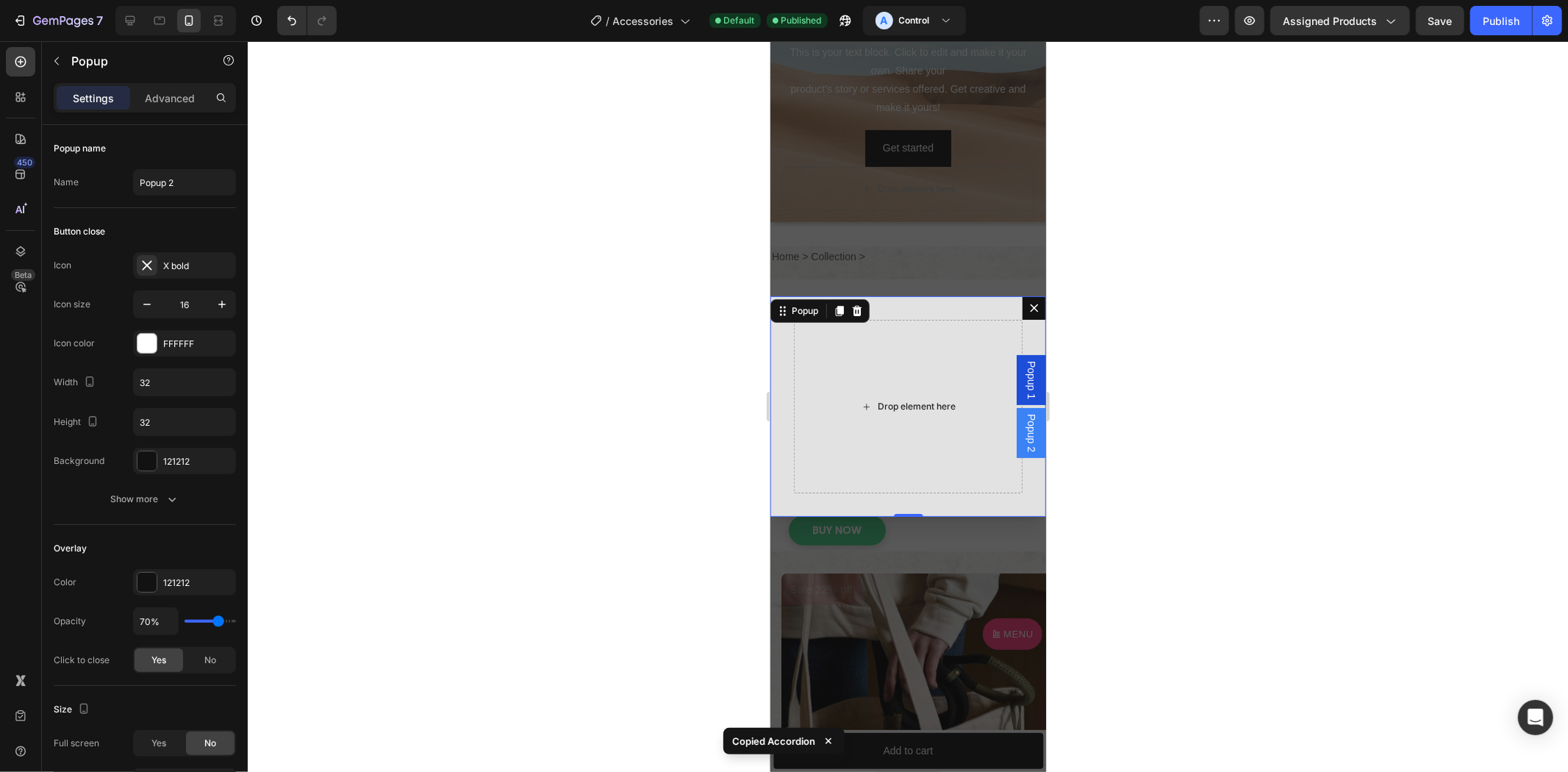
click at [885, 379] on div "Drop element here" at bounding box center [908, 406] width 229 height 174
click at [918, 252] on div "Backdrop" at bounding box center [908, 406] width 276 height 731
